Goal: Task Accomplishment & Management: Use online tool/utility

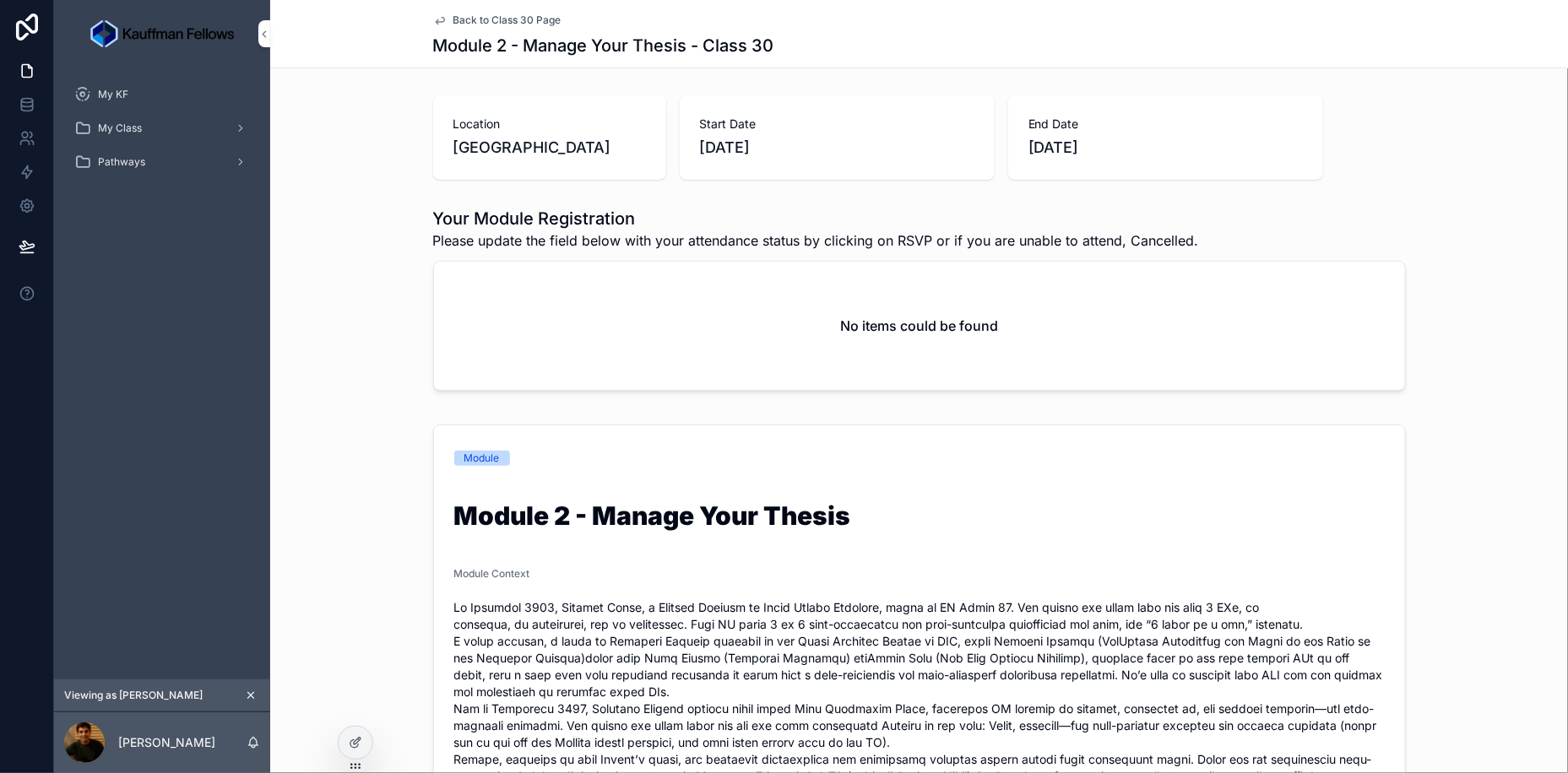
scroll to position [84, 0]
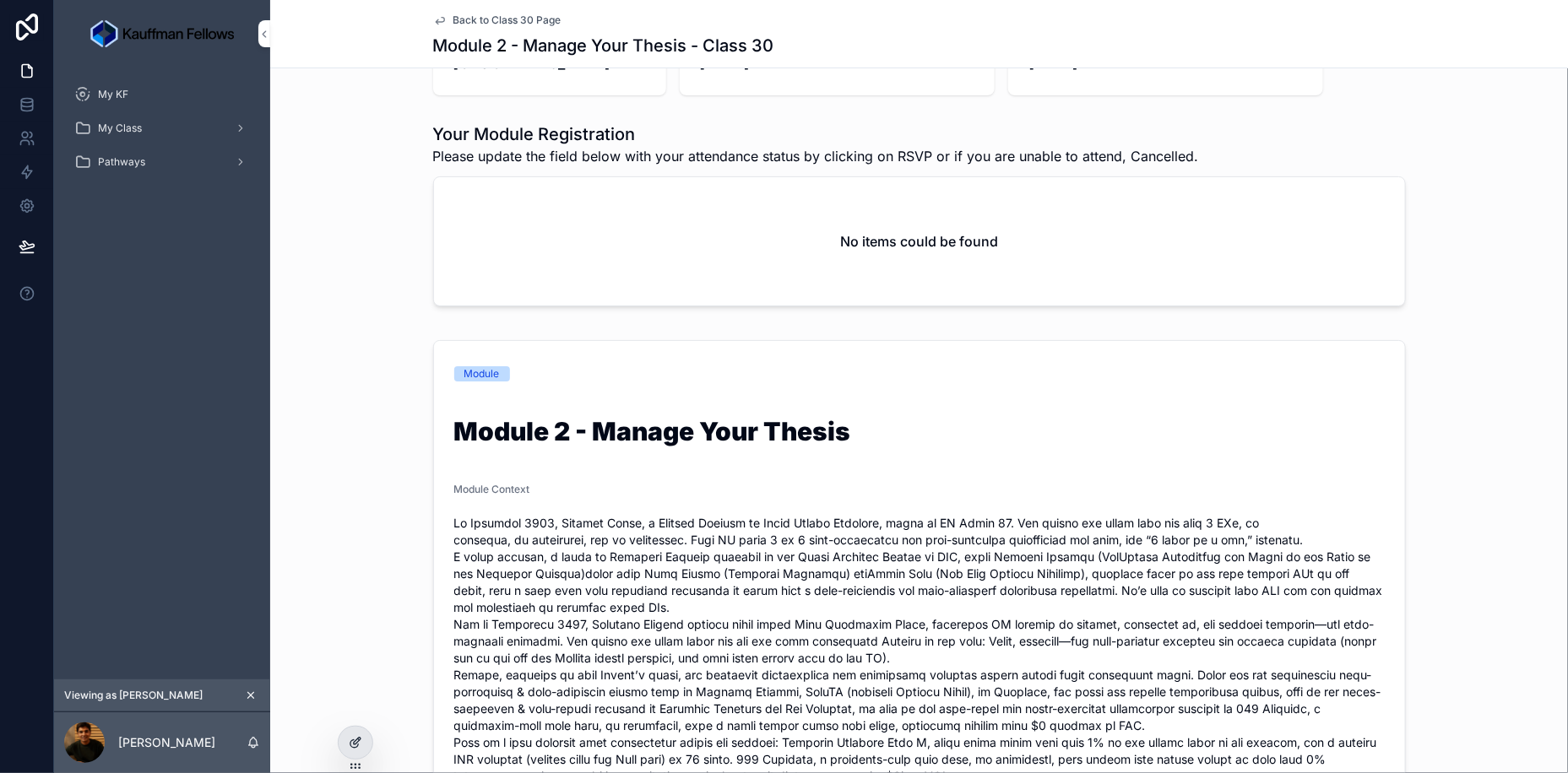
click at [348, 745] on icon at bounding box center [355, 742] width 13 height 13
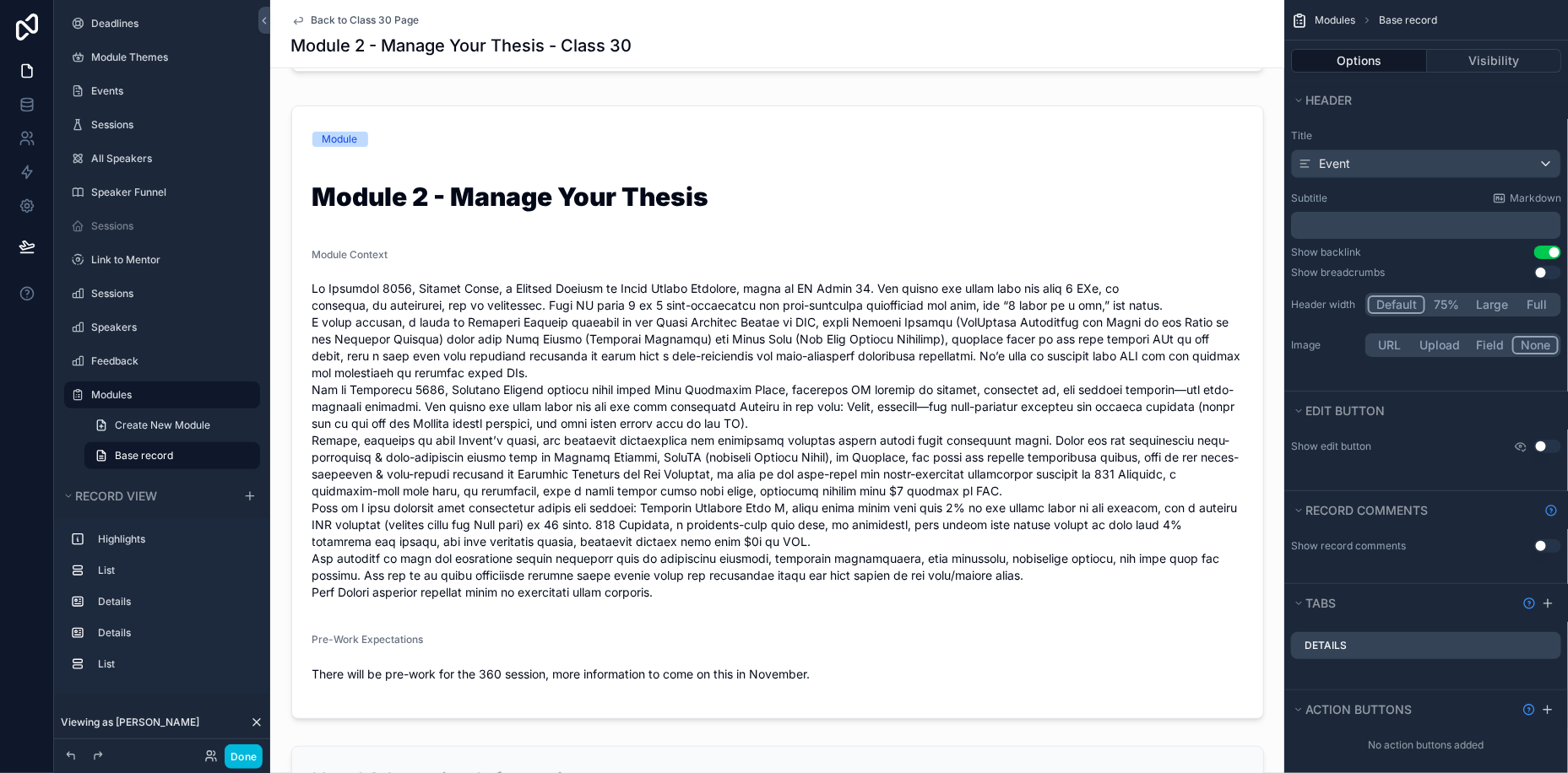
scroll to position [332, 0]
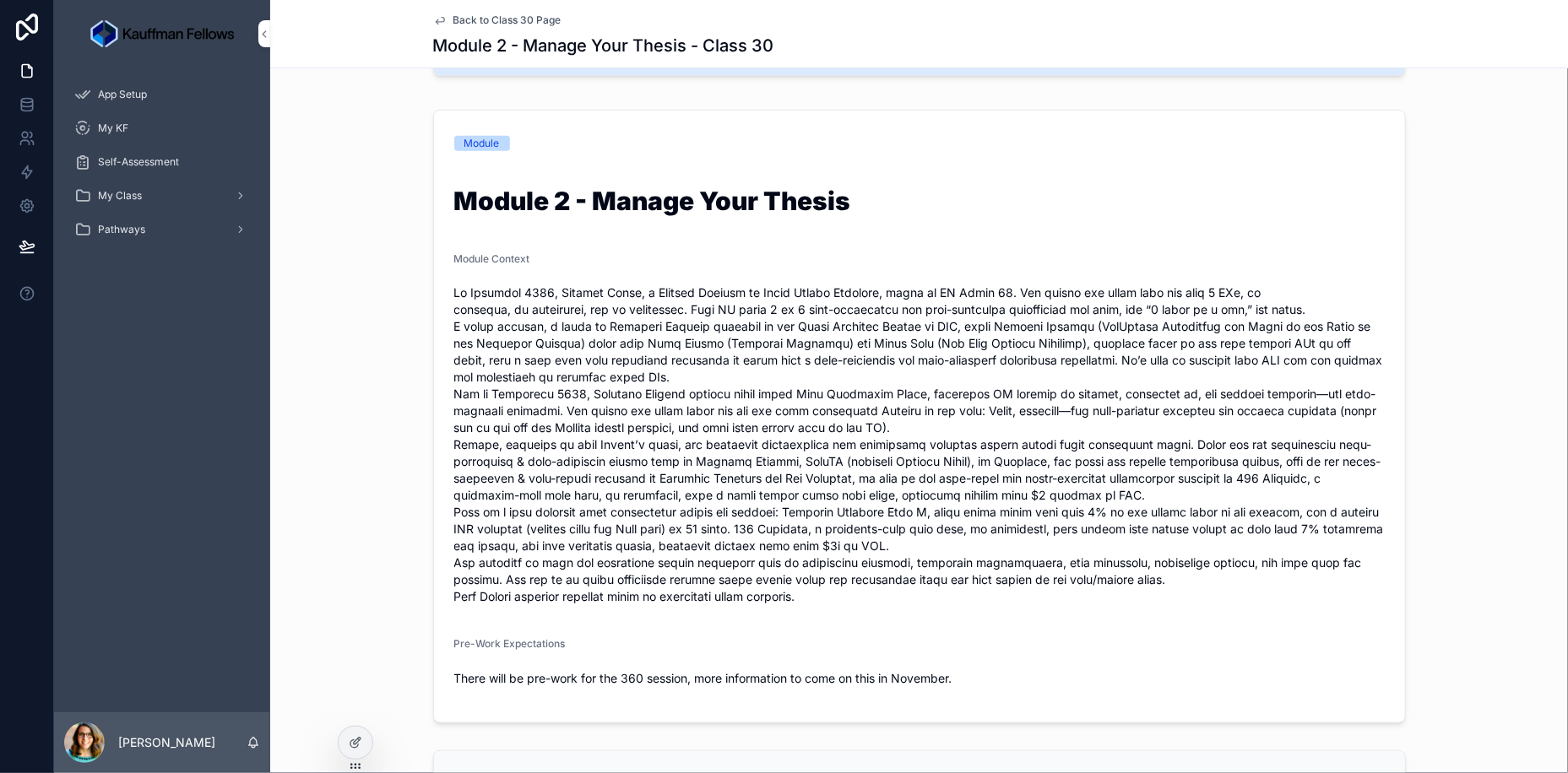
scroll to position [319, 0]
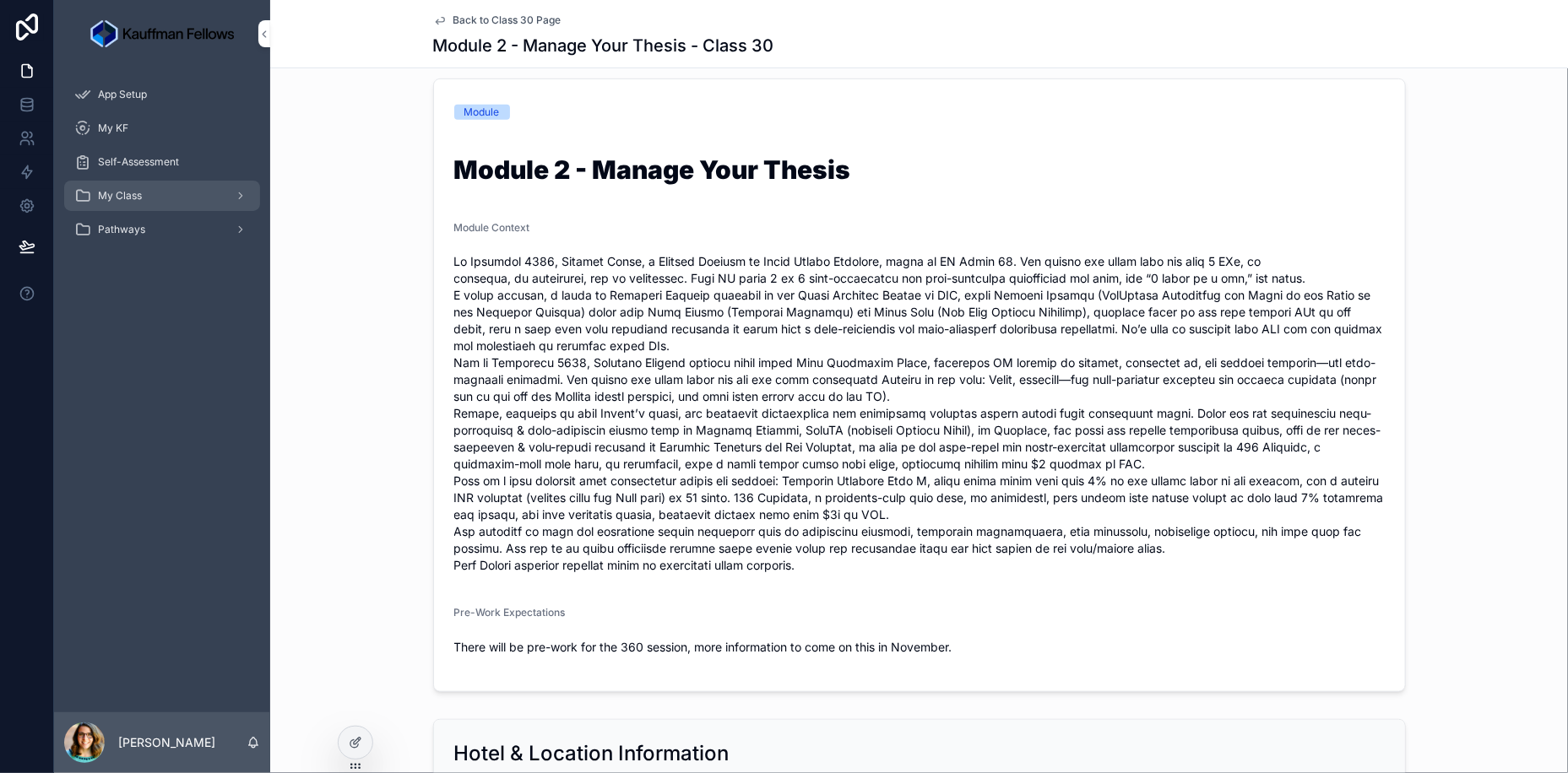
click at [134, 184] on div "My Class" at bounding box center [162, 195] width 176 height 27
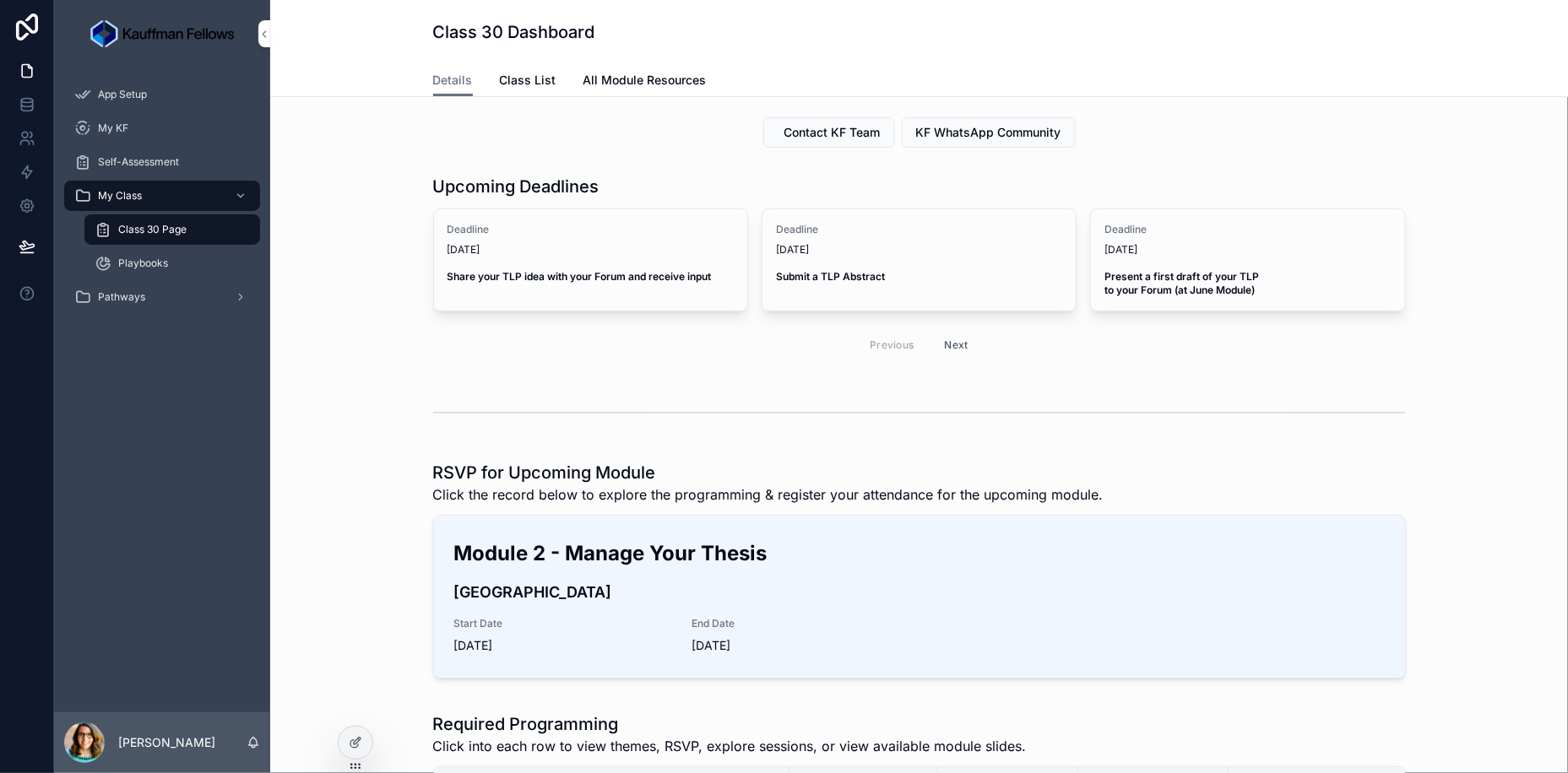
click at [146, 239] on div "Class 30 Page" at bounding box center [172, 230] width 156 height 27
click at [355, 744] on icon at bounding box center [355, 742] width 13 height 13
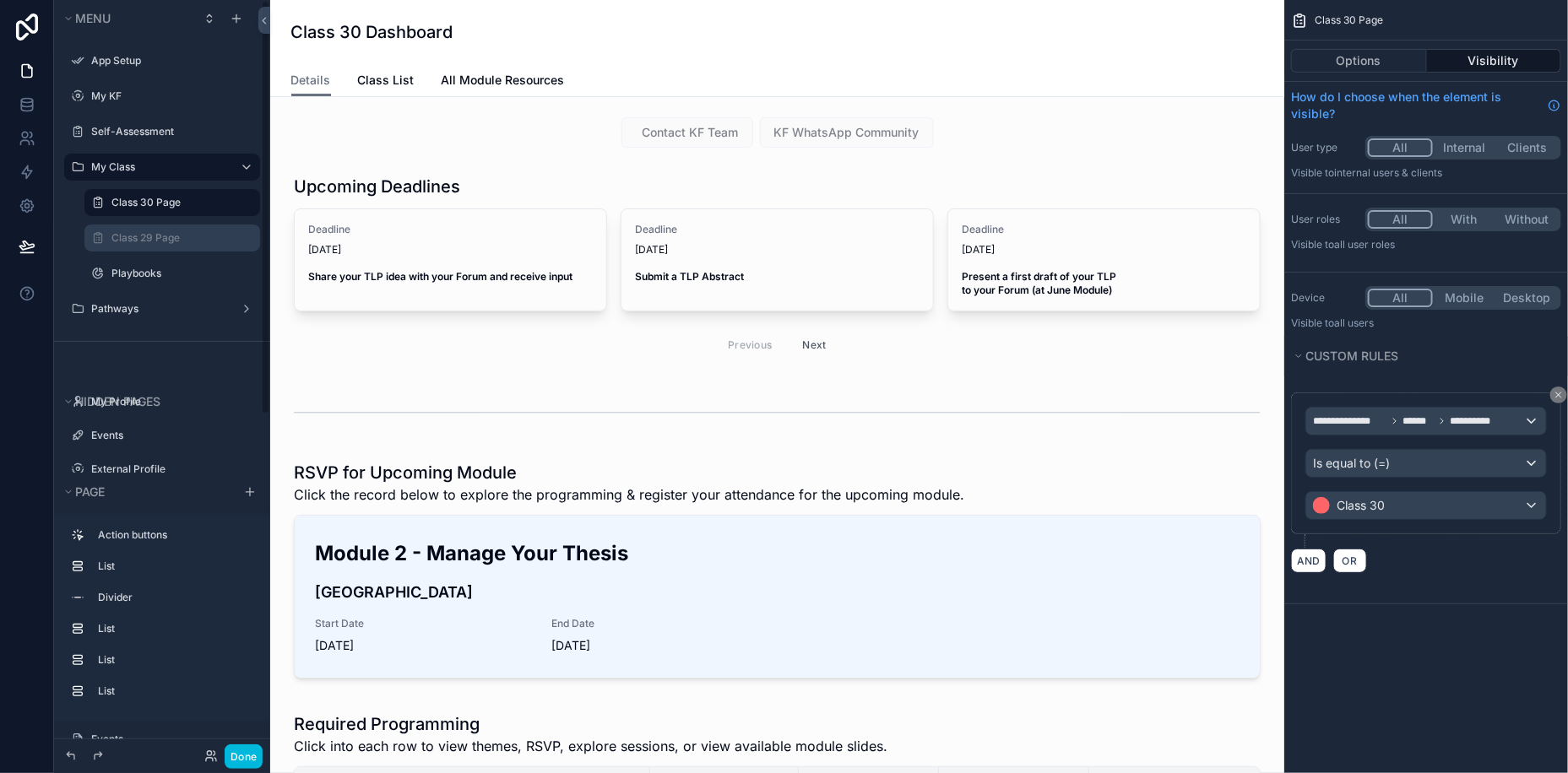
click at [147, 244] on div "Class 29 Page" at bounding box center [184, 237] width 145 height 13
click at [138, 231] on div "Class 29 Page" at bounding box center [184, 237] width 145 height 13
click at [128, 237] on label "Class 29 Page" at bounding box center [180, 237] width 138 height 13
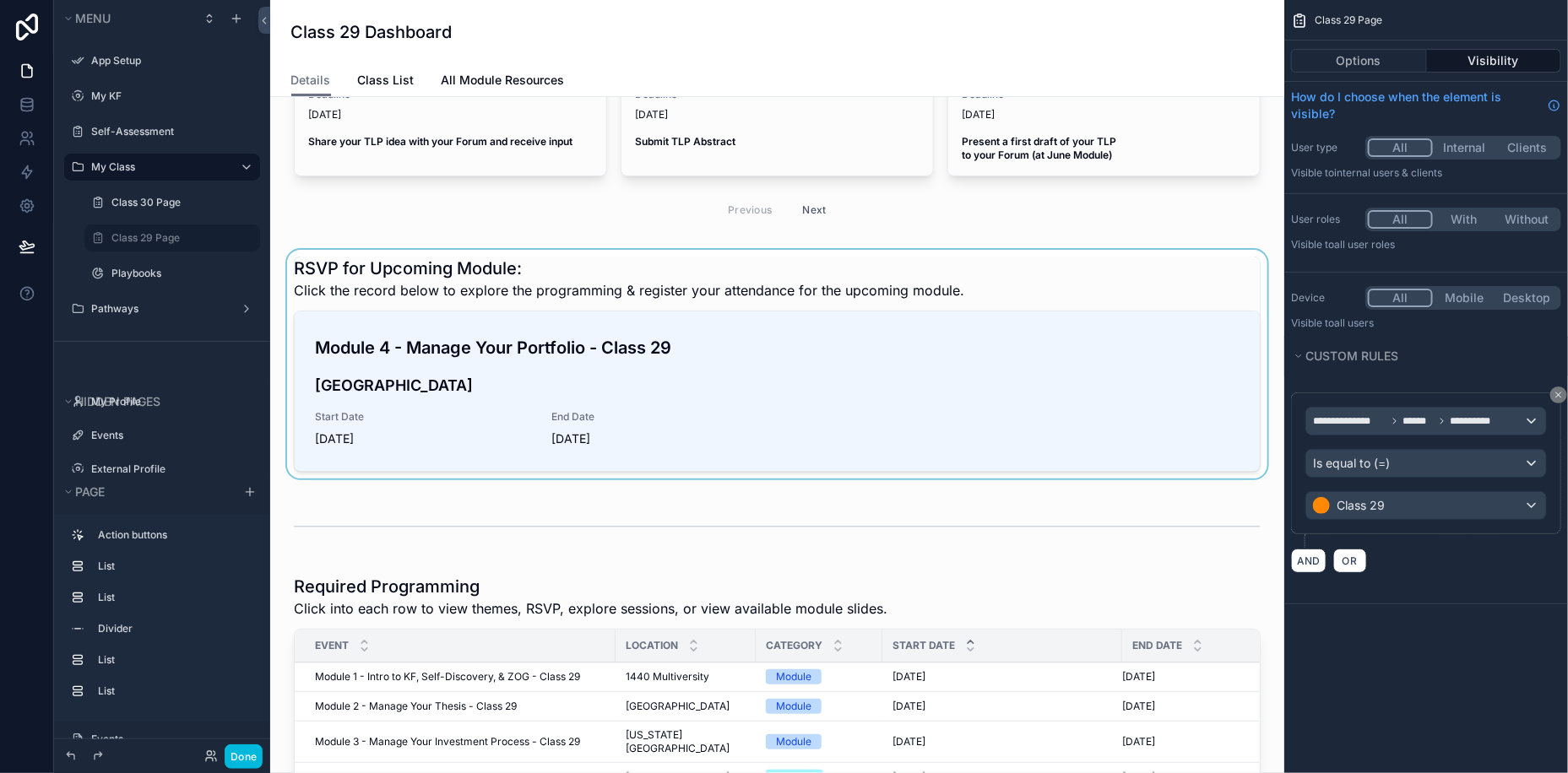
scroll to position [149, 0]
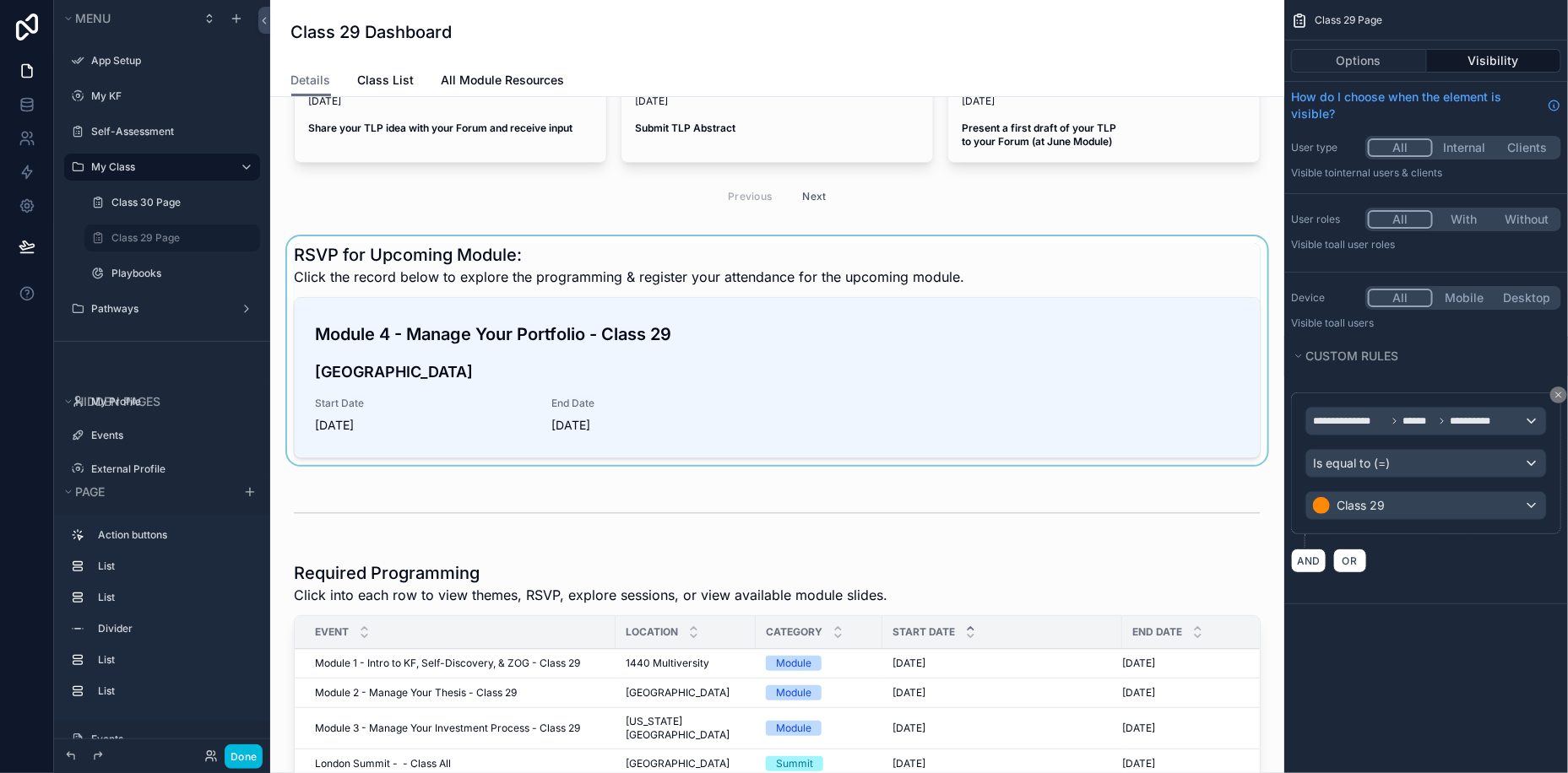
click at [724, 339] on div "scrollable content" at bounding box center [777, 354] width 987 height 236
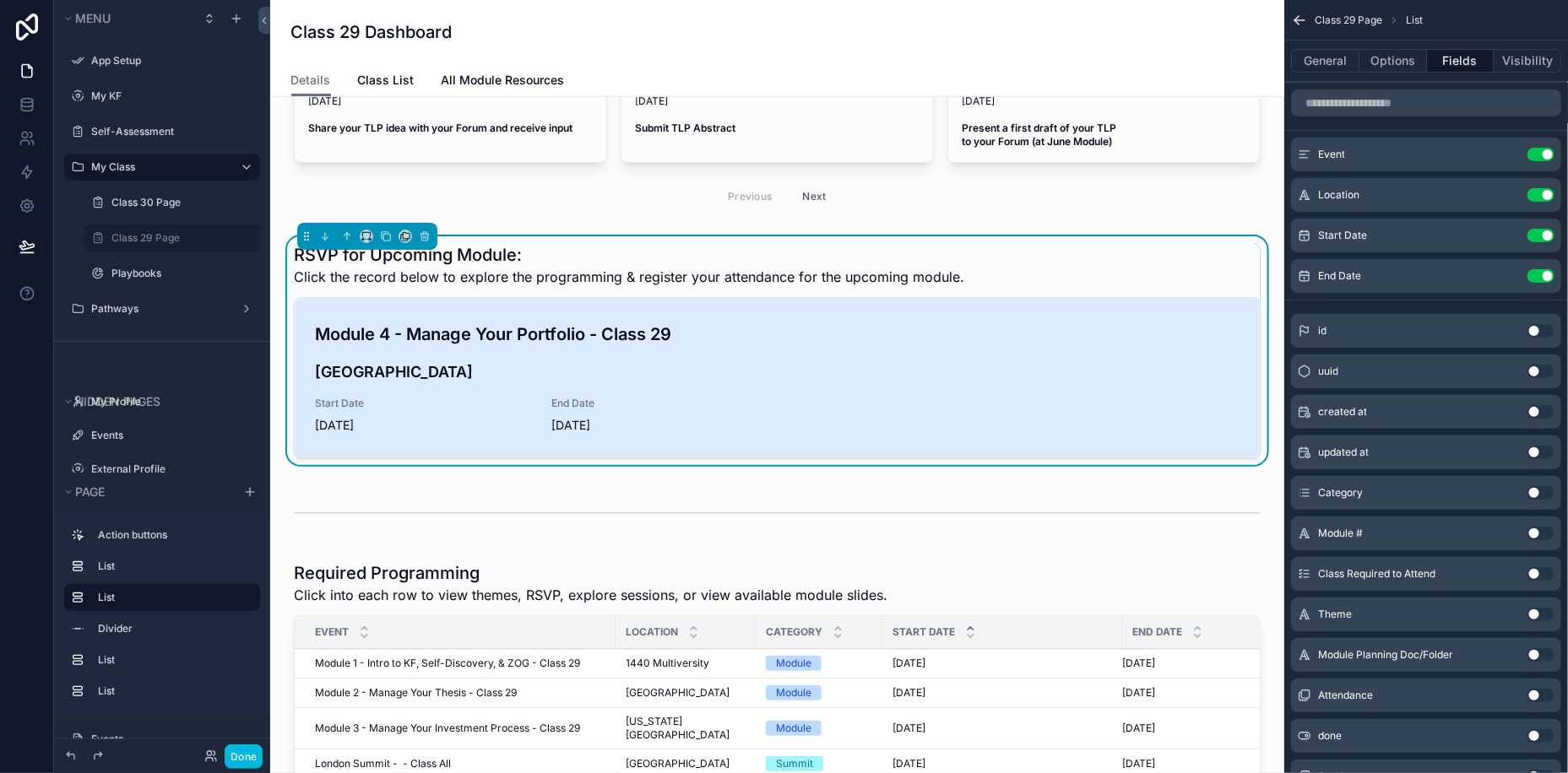
click at [869, 407] on div "Module 4 - Manage Your Portfolio - Class 29 [GEOGRAPHIC_DATA] Start Date [DATE]…" at bounding box center [777, 378] width 925 height 113
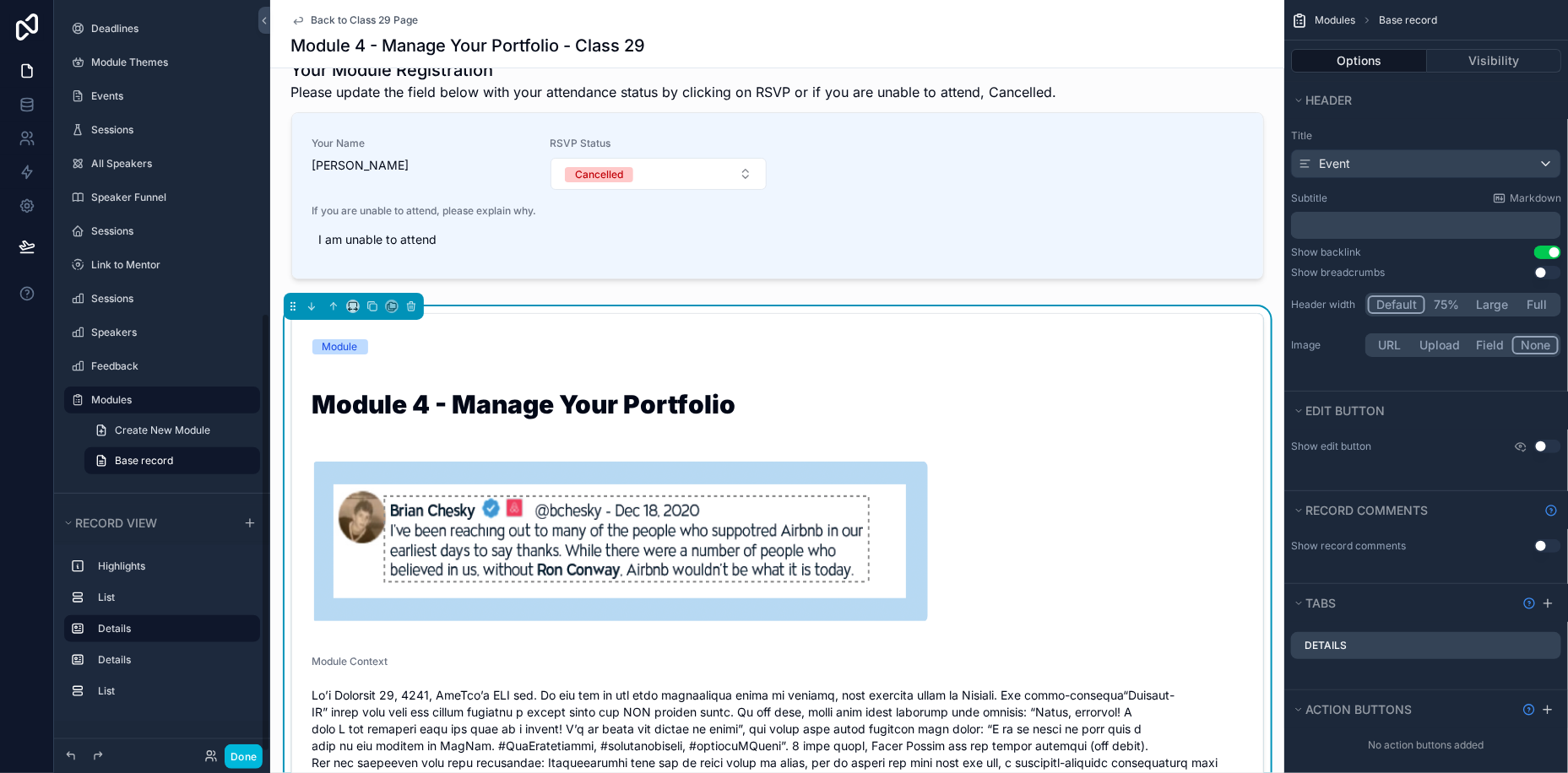
click at [325, 16] on span "Back to Class 29 Page" at bounding box center [365, 19] width 107 height 13
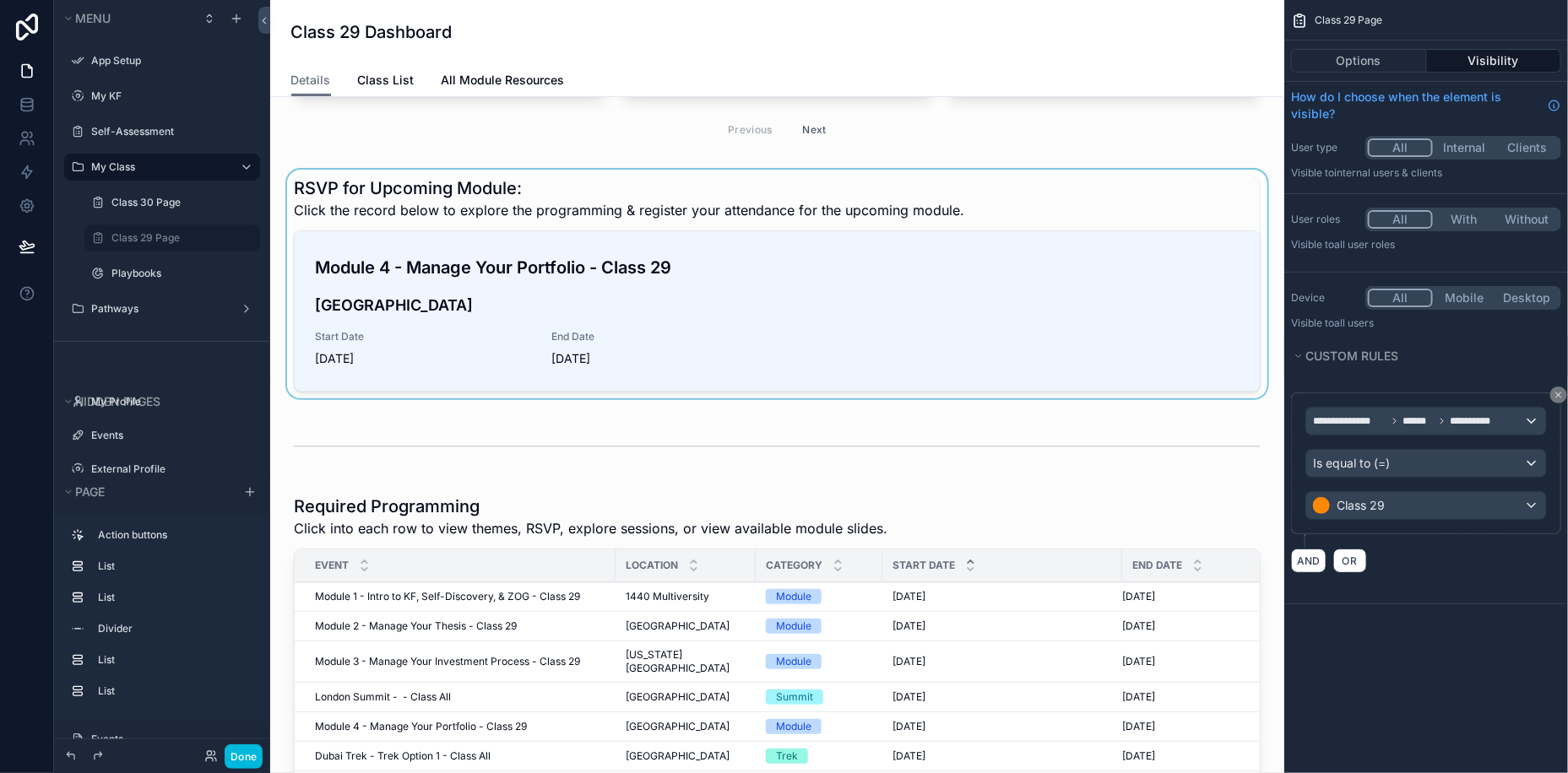
scroll to position [217, 0]
click at [747, 313] on div "scrollable content" at bounding box center [777, 286] width 987 height 236
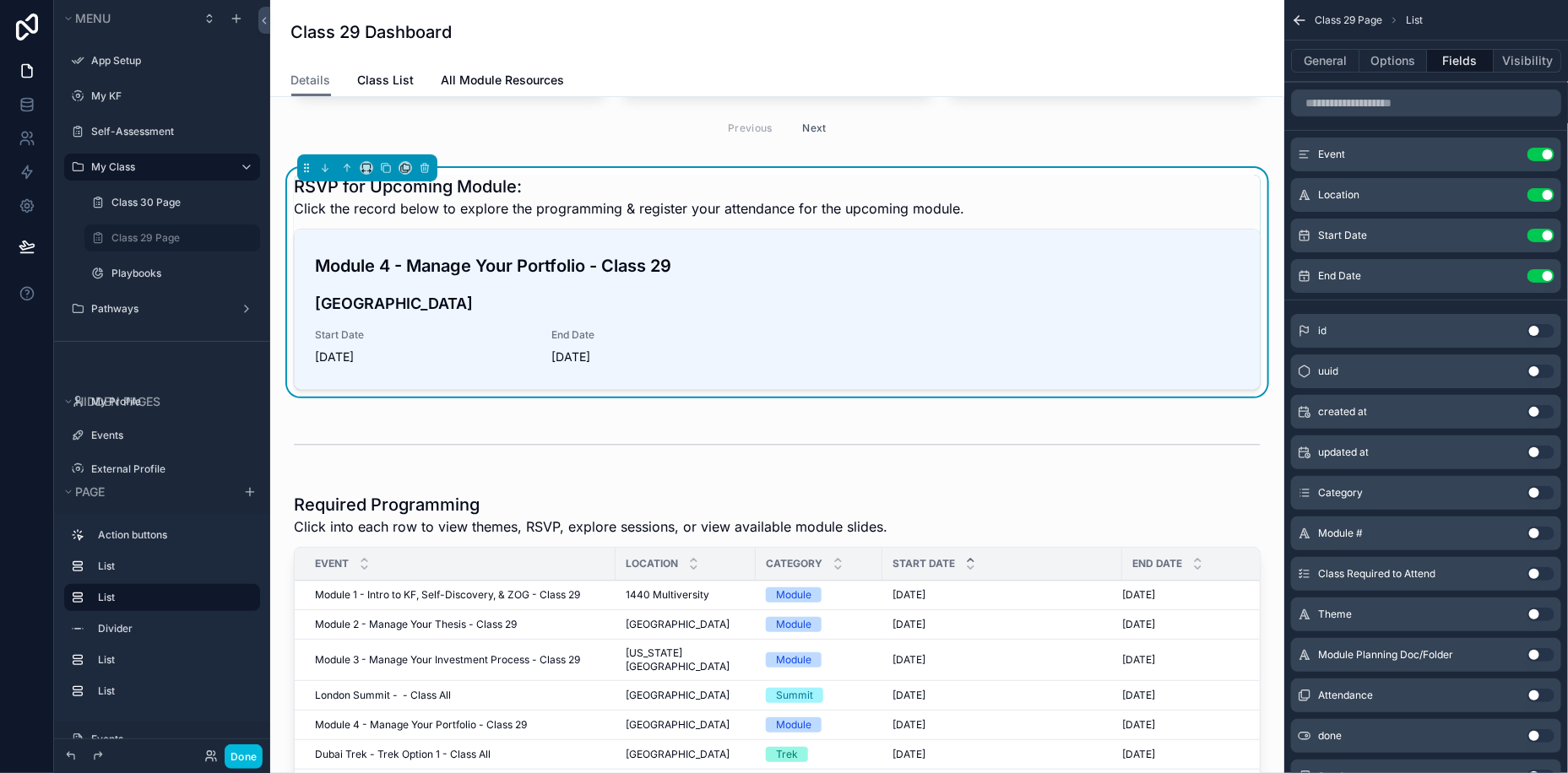
click at [747, 313] on div "Module 4 - Manage Your Portfolio - Class 29 [GEOGRAPHIC_DATA] Start Date [DATE]…" at bounding box center [777, 310] width 925 height 113
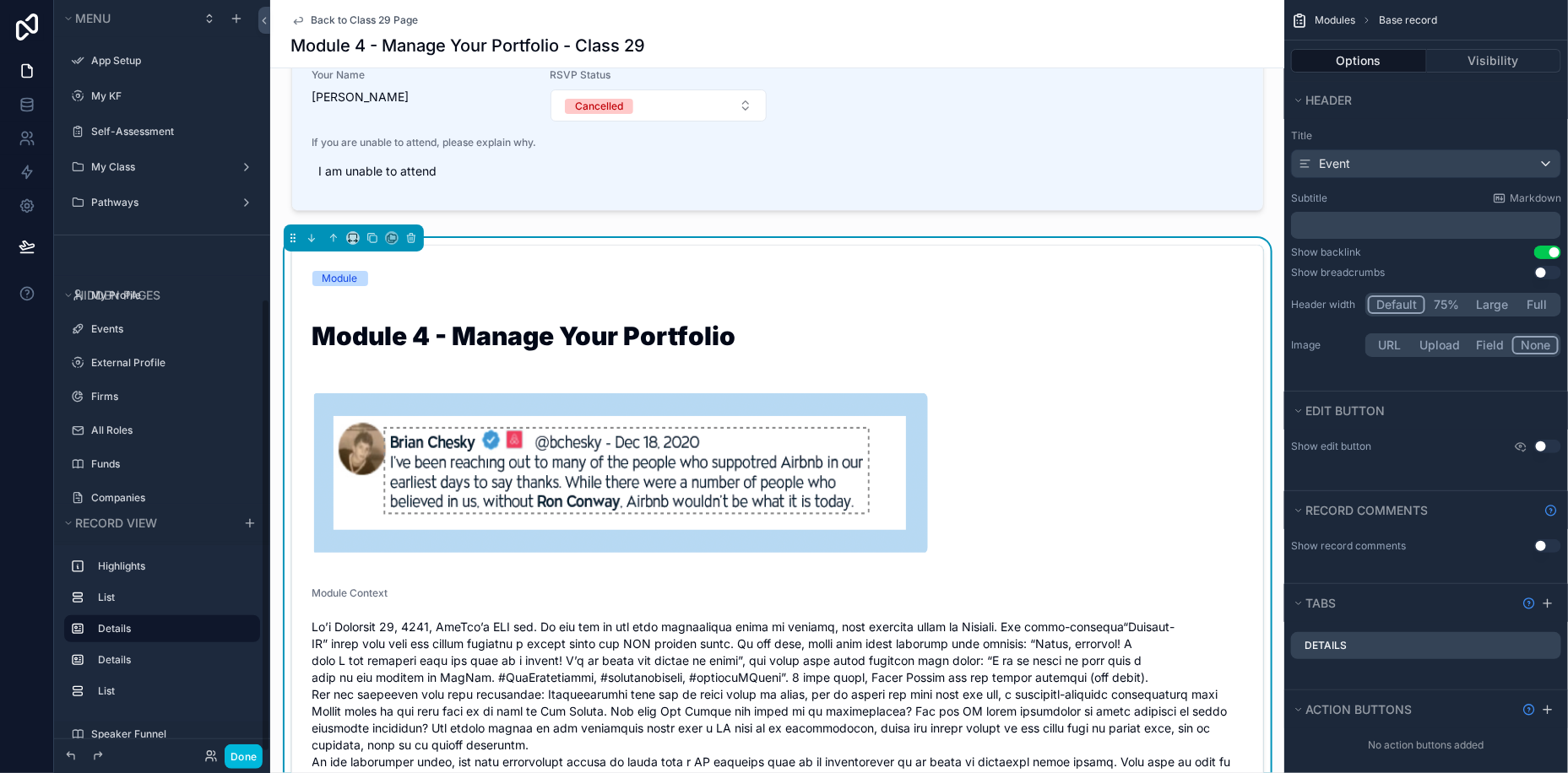
scroll to position [536, 0]
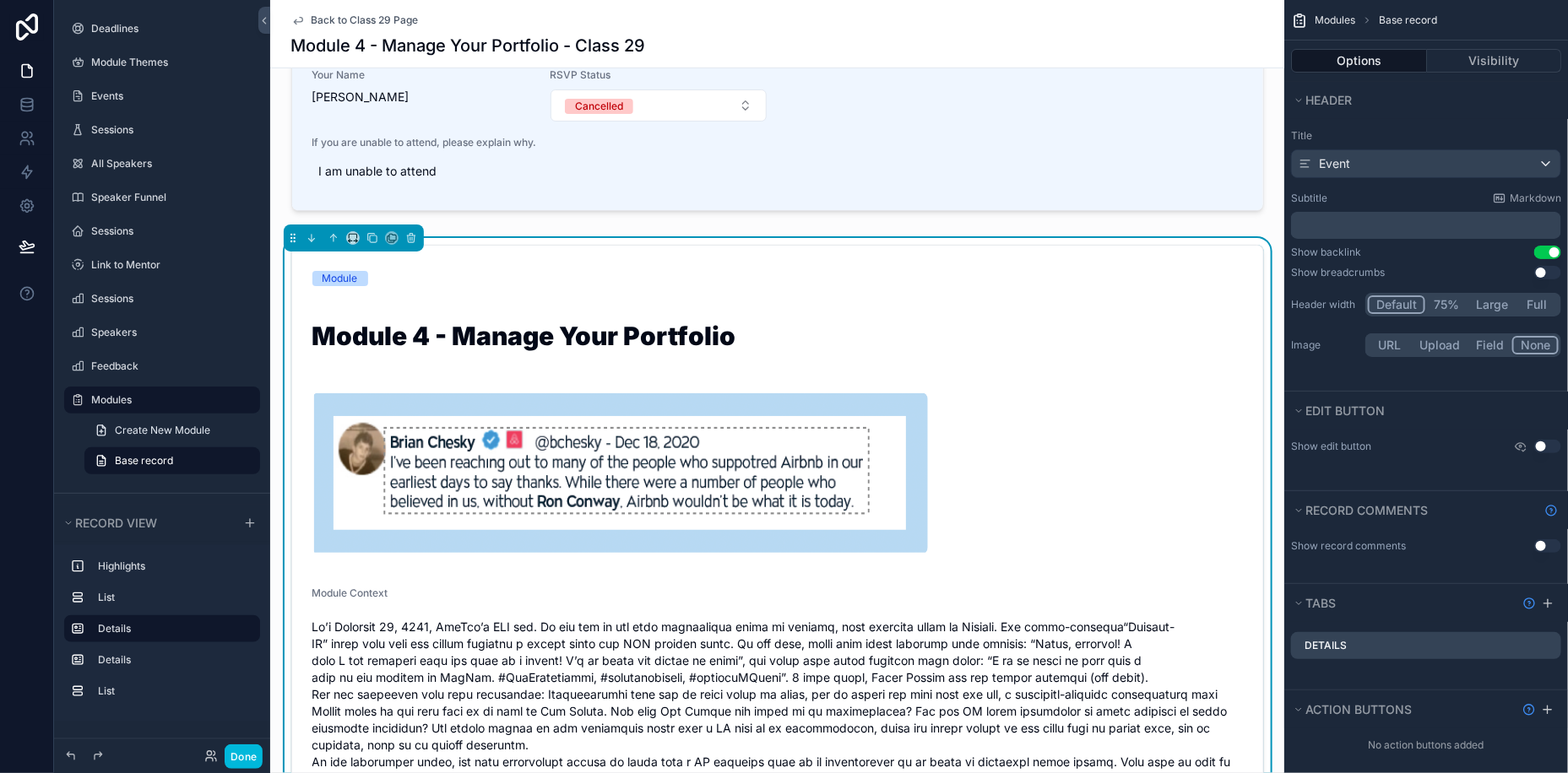
click at [748, 478] on img "scrollable content" at bounding box center [620, 473] width 616 height 162
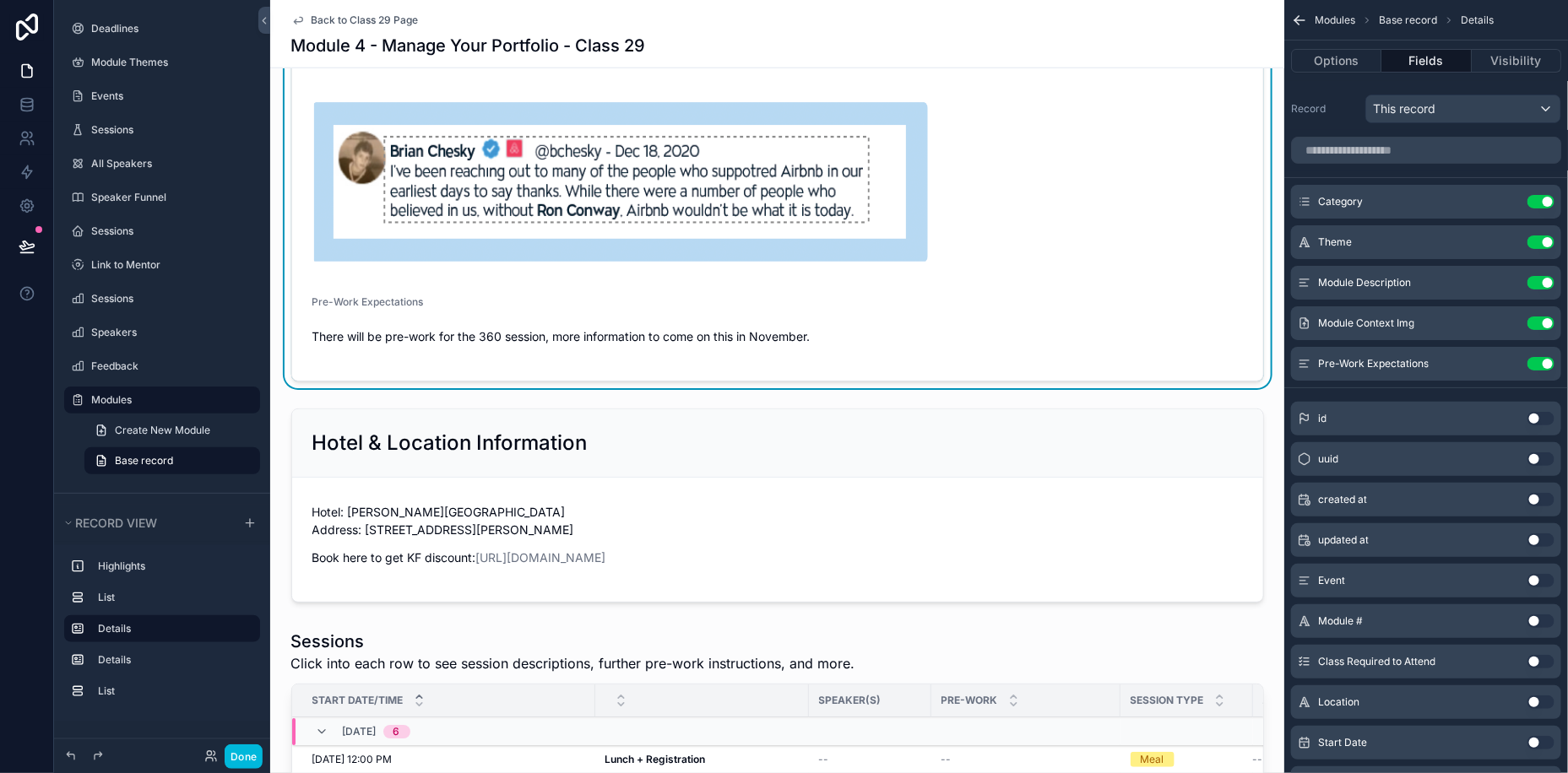
scroll to position [848, 0]
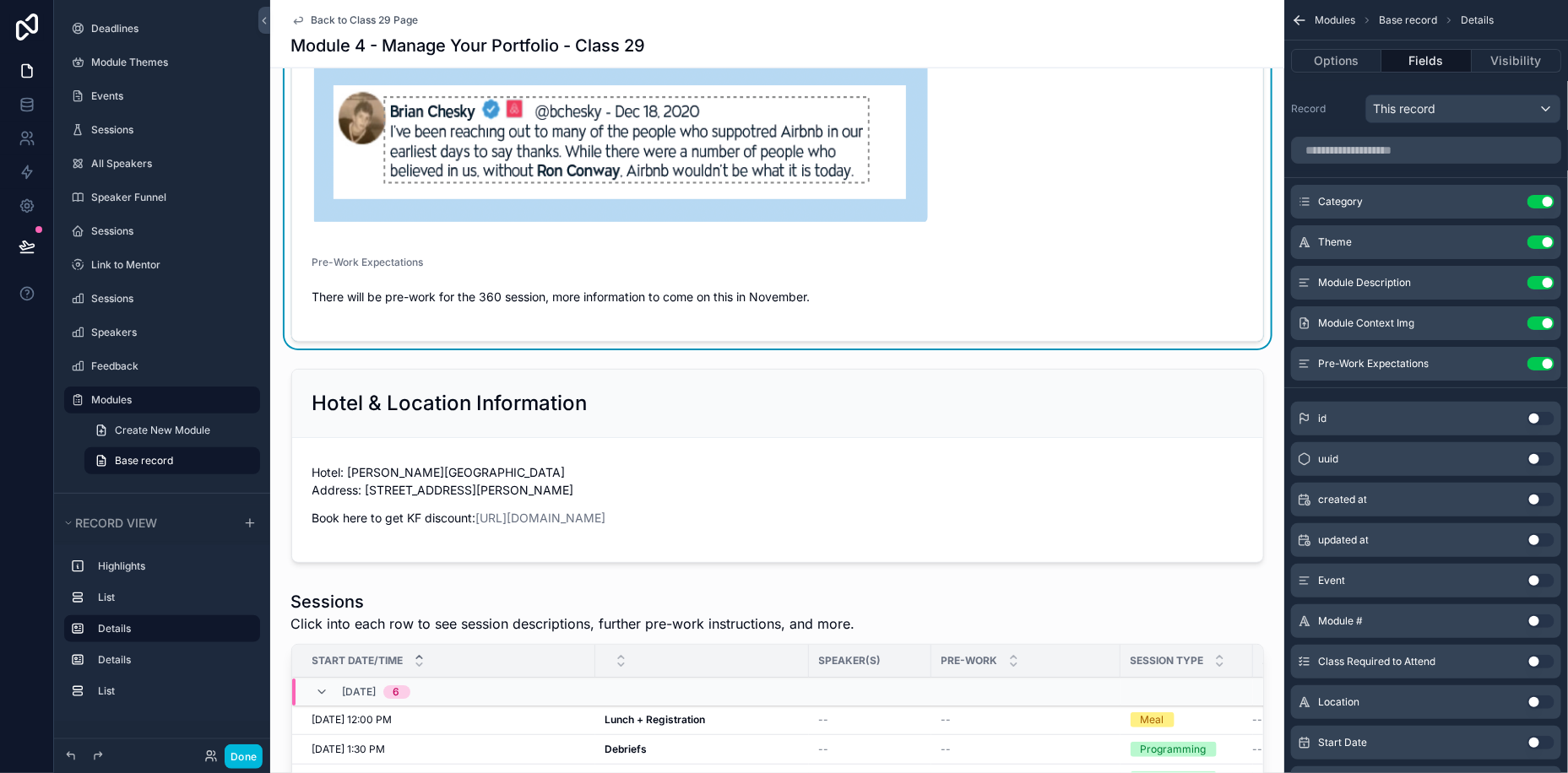
click at [488, 137] on img "scrollable content" at bounding box center [620, 142] width 616 height 162
click at [0, 0] on icon "scrollable content" at bounding box center [0, 0] width 0 height 0
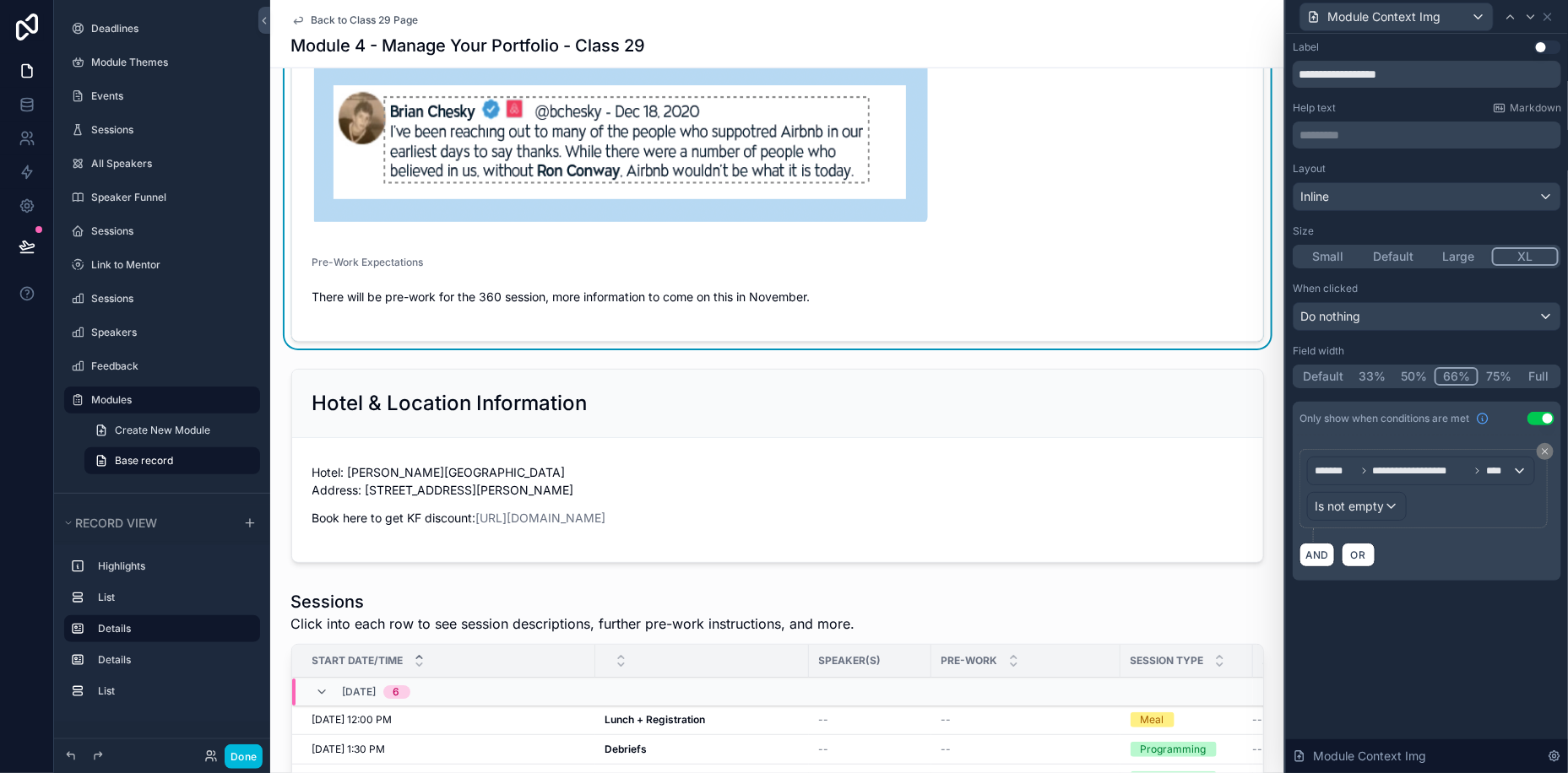
click at [1470, 256] on button "Large" at bounding box center [1459, 256] width 66 height 18
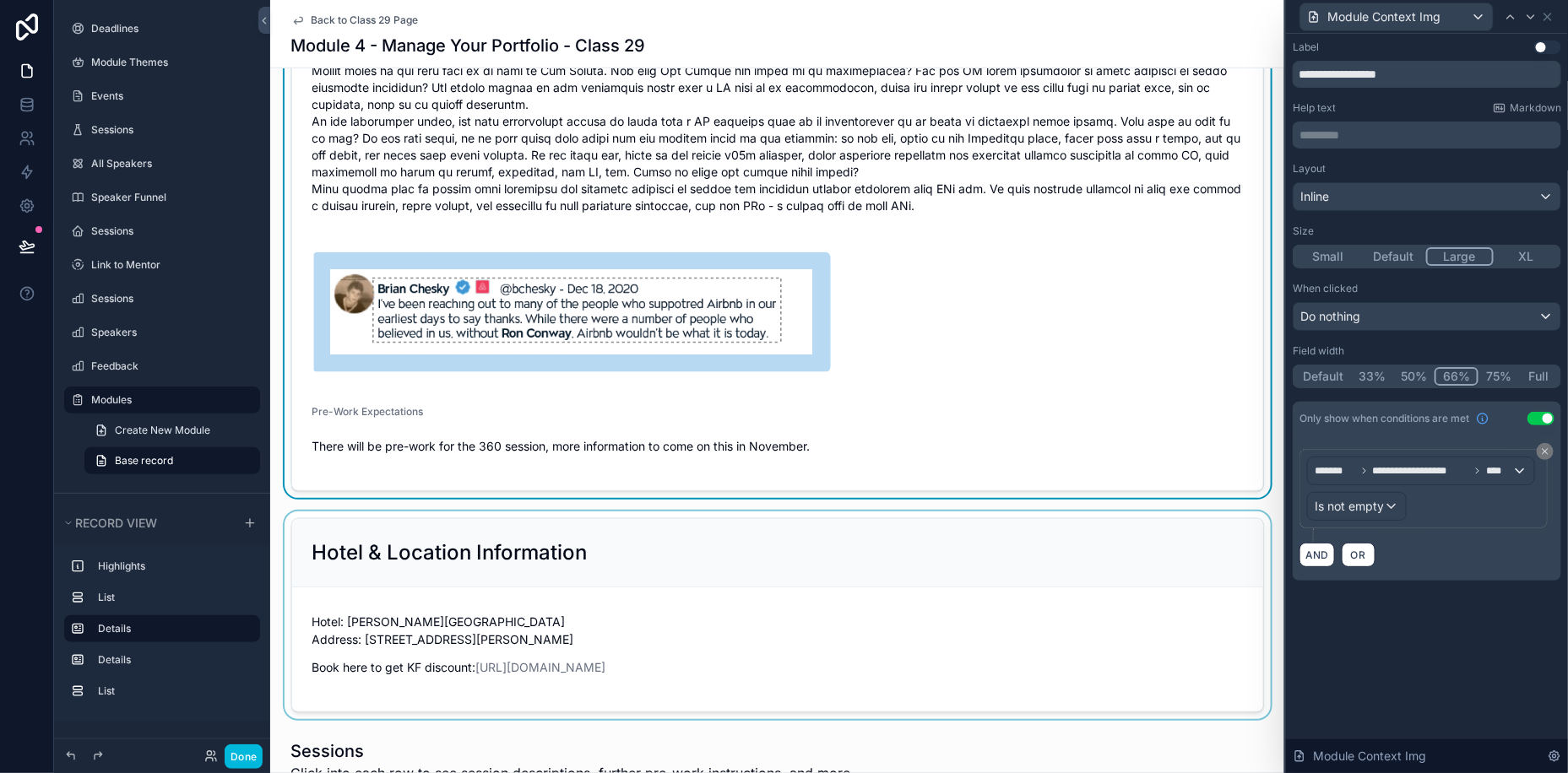
scroll to position [655, 0]
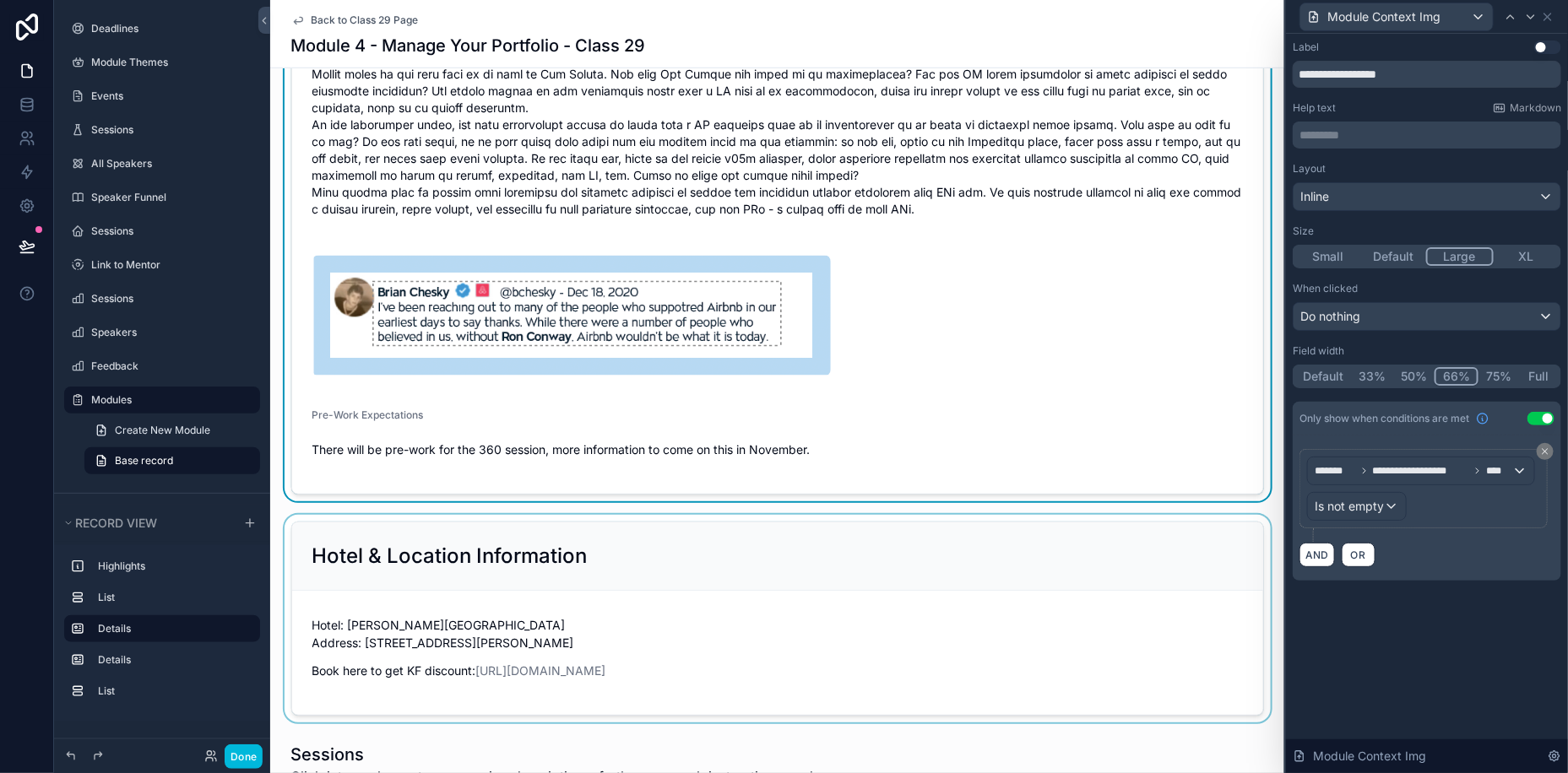
click at [1276, 551] on div "scrollable content" at bounding box center [777, 618] width 1014 height 208
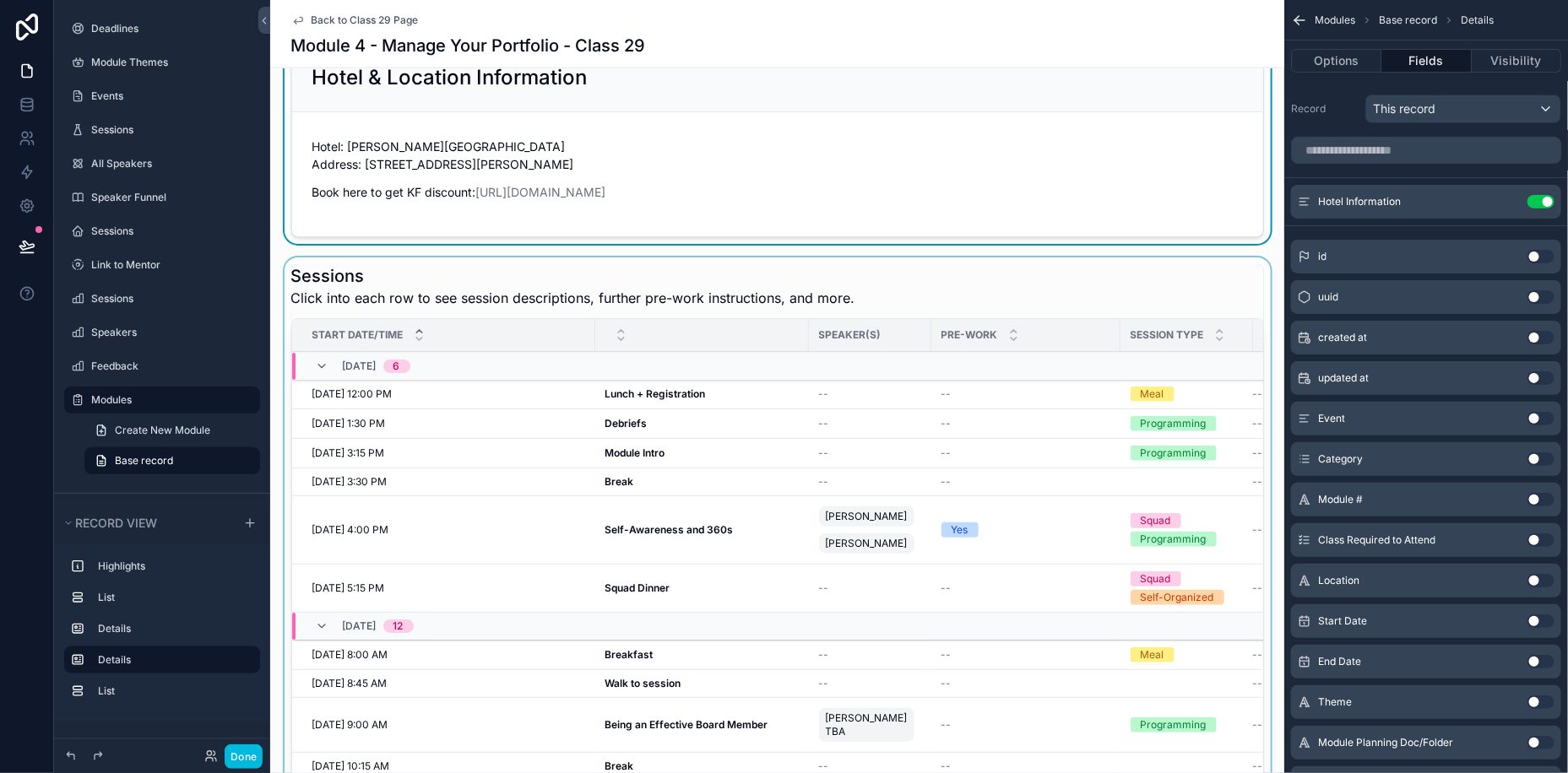
scroll to position [1228, 0]
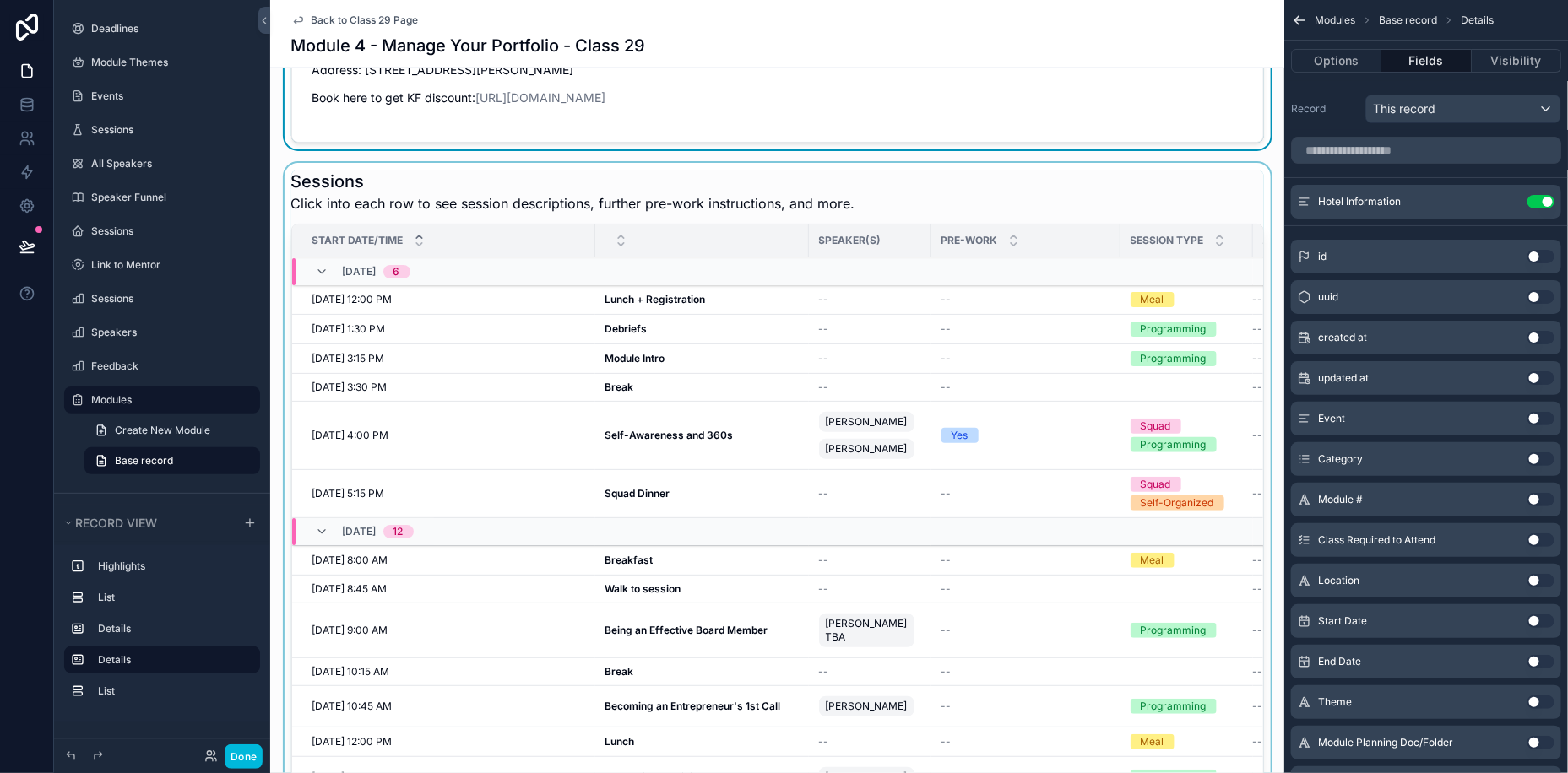
click at [667, 616] on div "scrollable content" at bounding box center [777, 491] width 1014 height 656
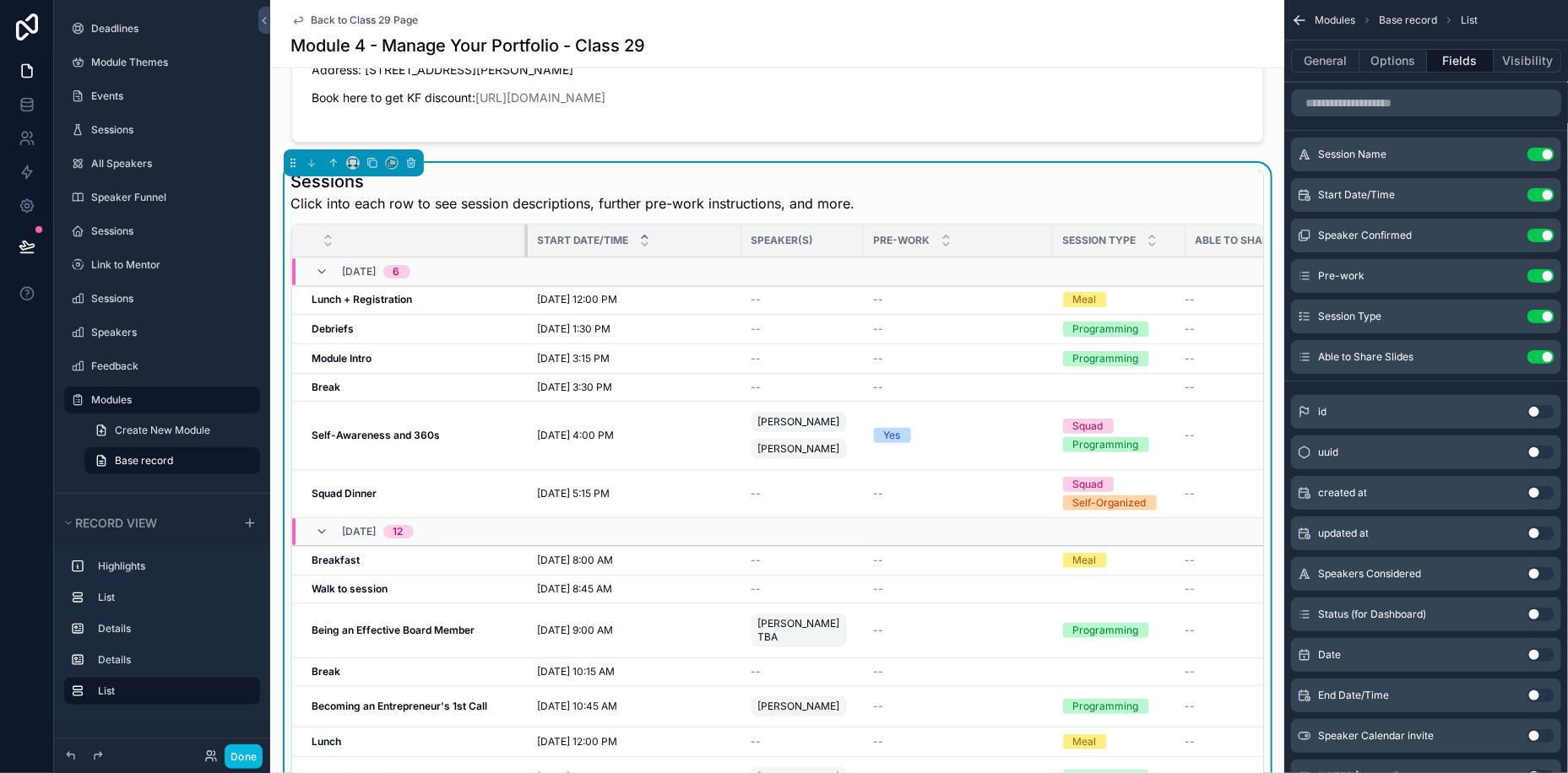
drag, startPoint x: 592, startPoint y: 237, endPoint x: 524, endPoint y: 243, distance: 68.3
click at [524, 243] on div "scrollable content" at bounding box center [528, 240] width 7 height 32
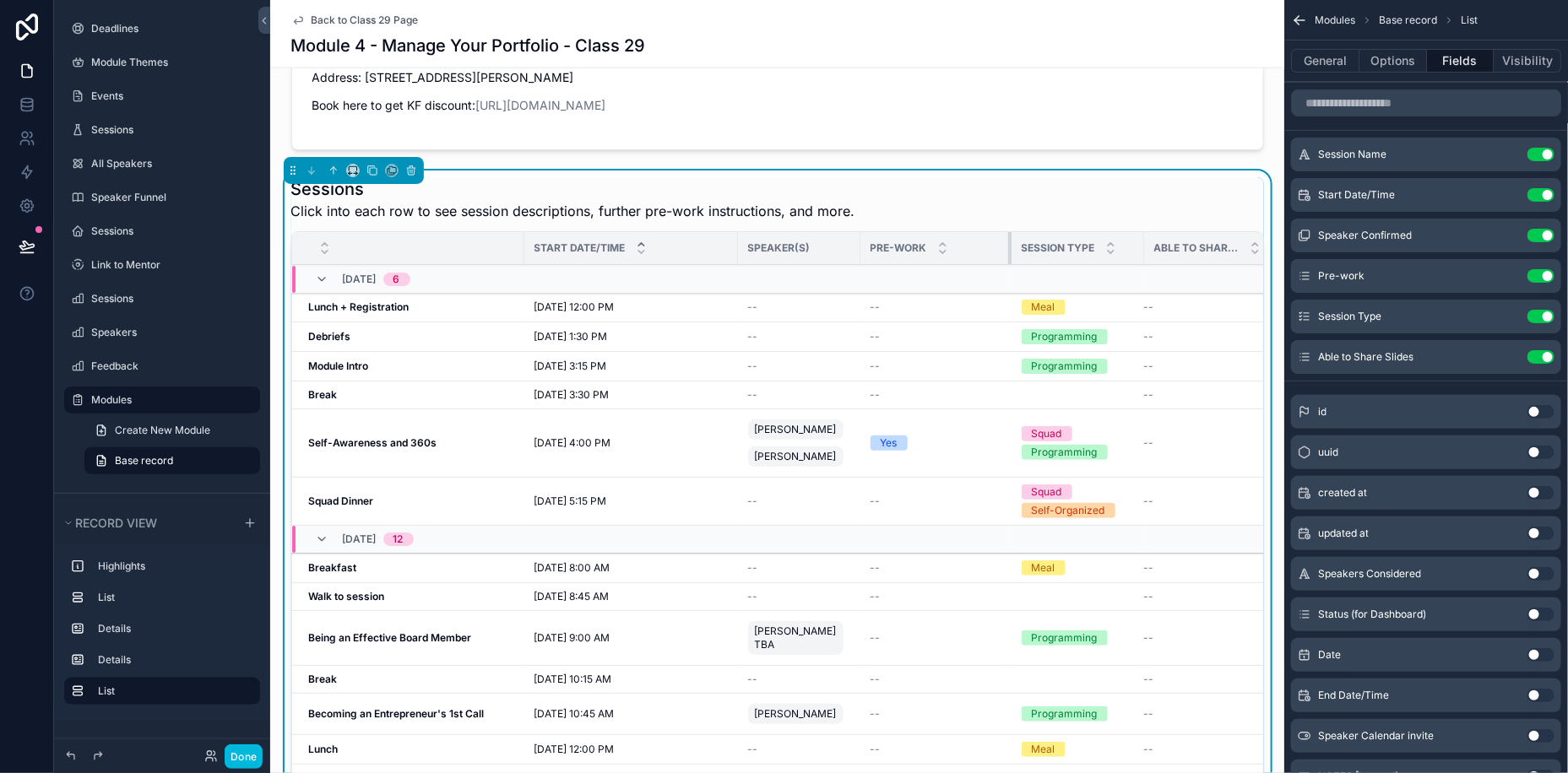
scroll to position [0, 0]
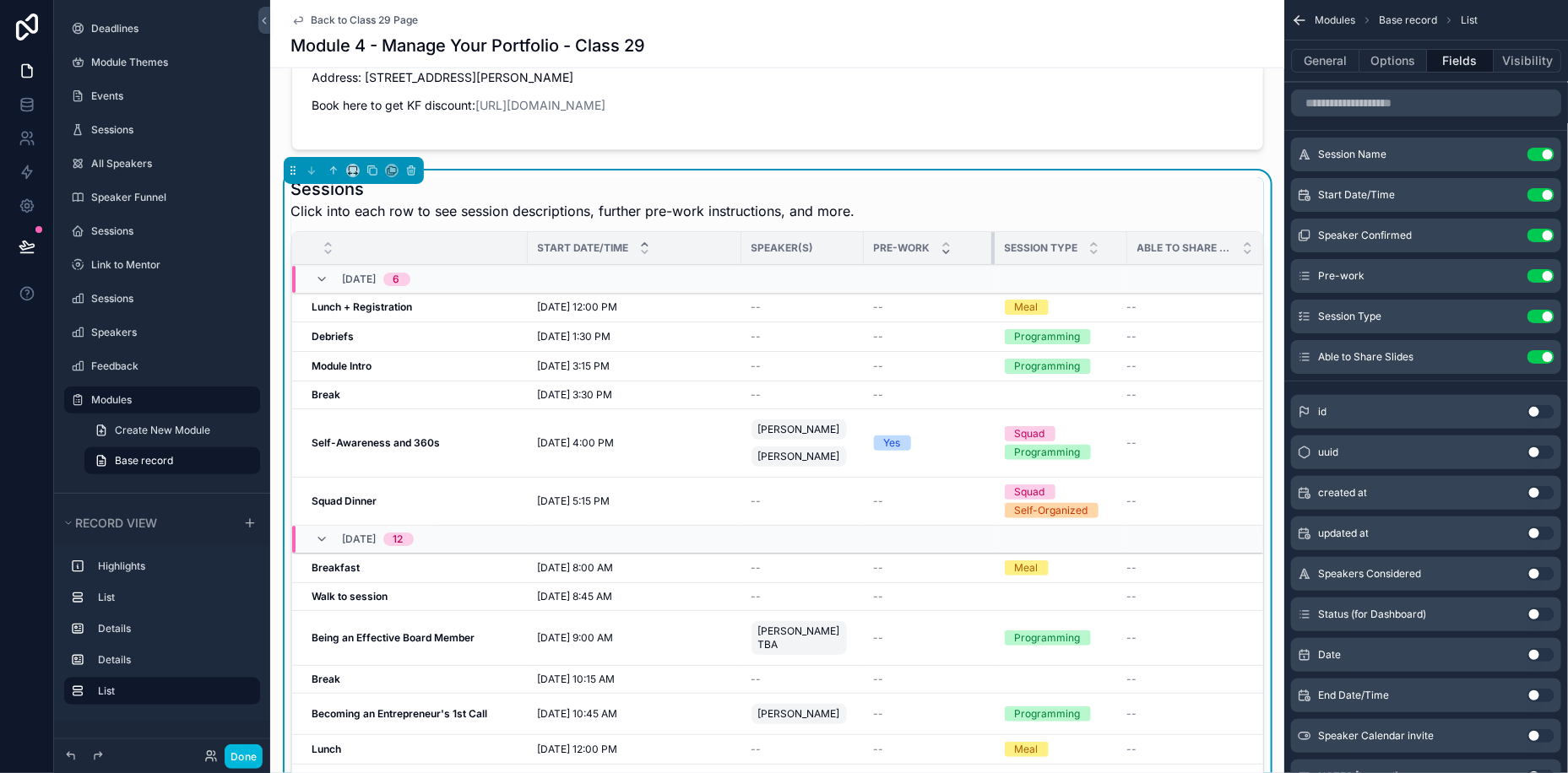
drag, startPoint x: 1002, startPoint y: 243, endPoint x: 943, endPoint y: 252, distance: 59.7
click at [943, 252] on th "Pre-work" at bounding box center [929, 248] width 131 height 33
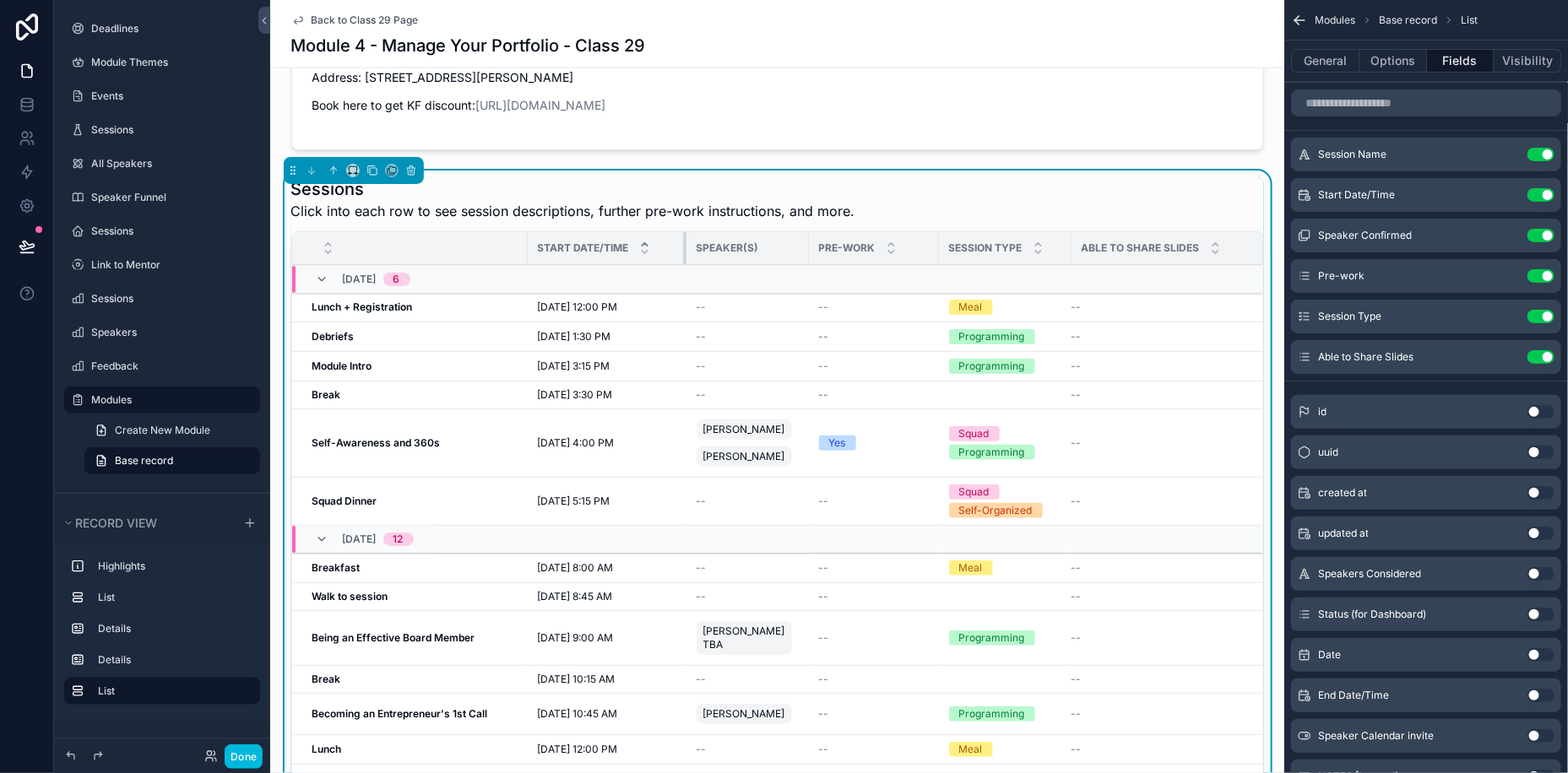
drag, startPoint x: 739, startPoint y: 240, endPoint x: 678, endPoint y: 244, distance: 61.1
click at [683, 244] on div "scrollable content" at bounding box center [686, 248] width 7 height 32
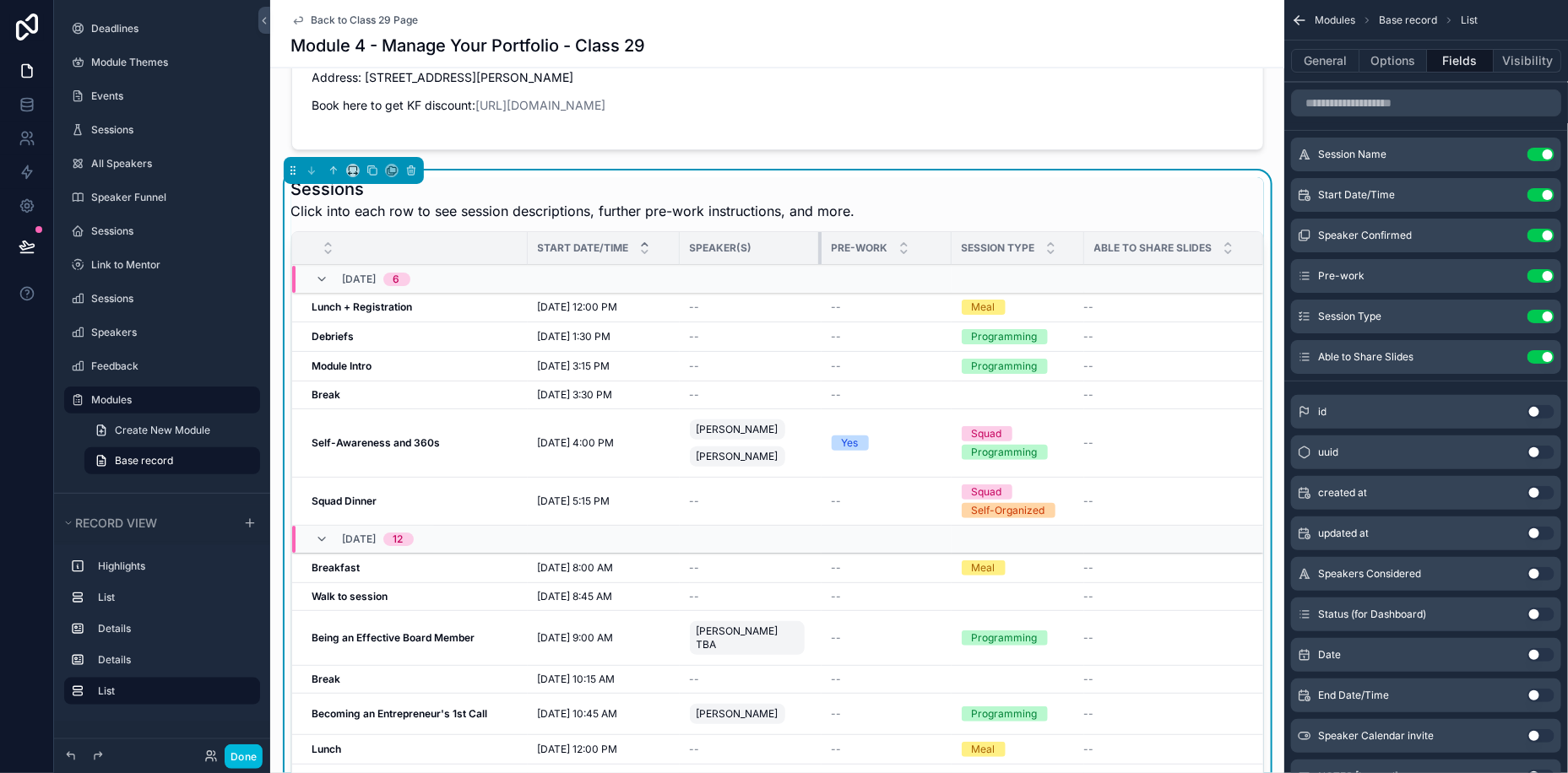
drag, startPoint x: 796, startPoint y: 243, endPoint x: 817, endPoint y: 240, distance: 21.2
click at [818, 240] on div "scrollable content" at bounding box center [822, 248] width 7 height 32
click at [21, 240] on icon at bounding box center [26, 246] width 17 height 17
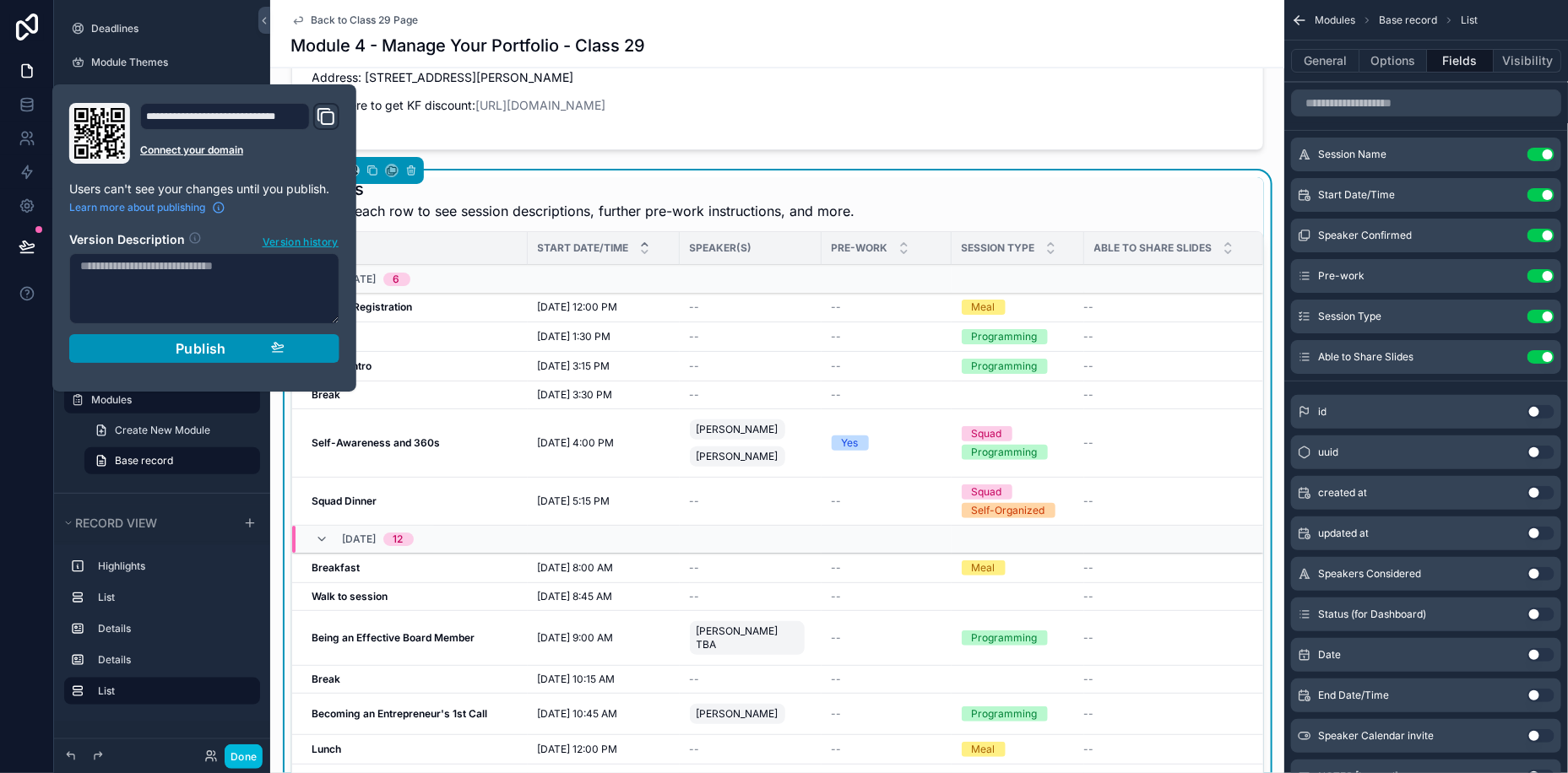
click at [182, 348] on span "Publish" at bounding box center [201, 348] width 51 height 17
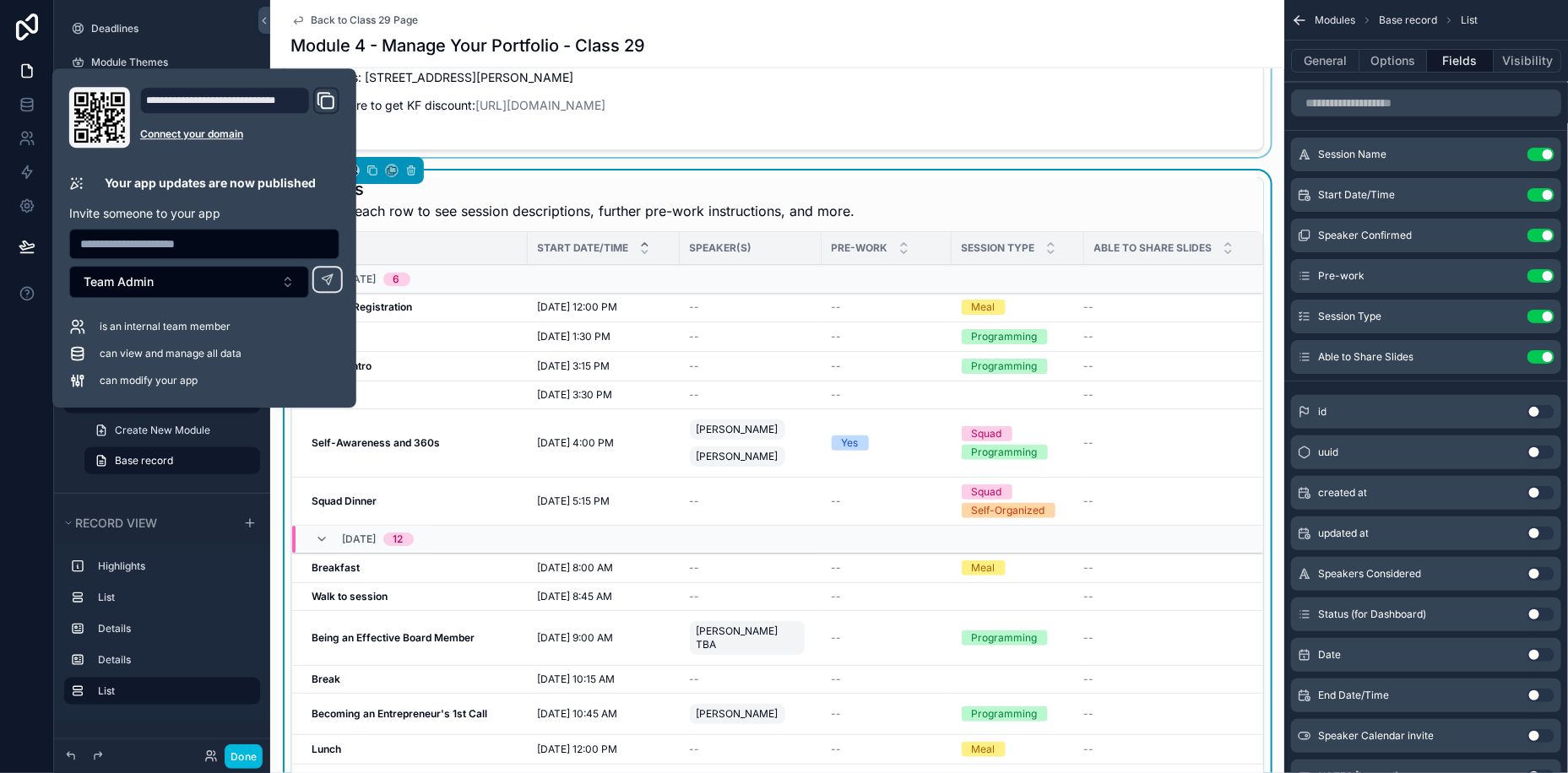
click at [764, 99] on div "scrollable content" at bounding box center [777, 53] width 1014 height 208
